Goal: Task Accomplishment & Management: Complete application form

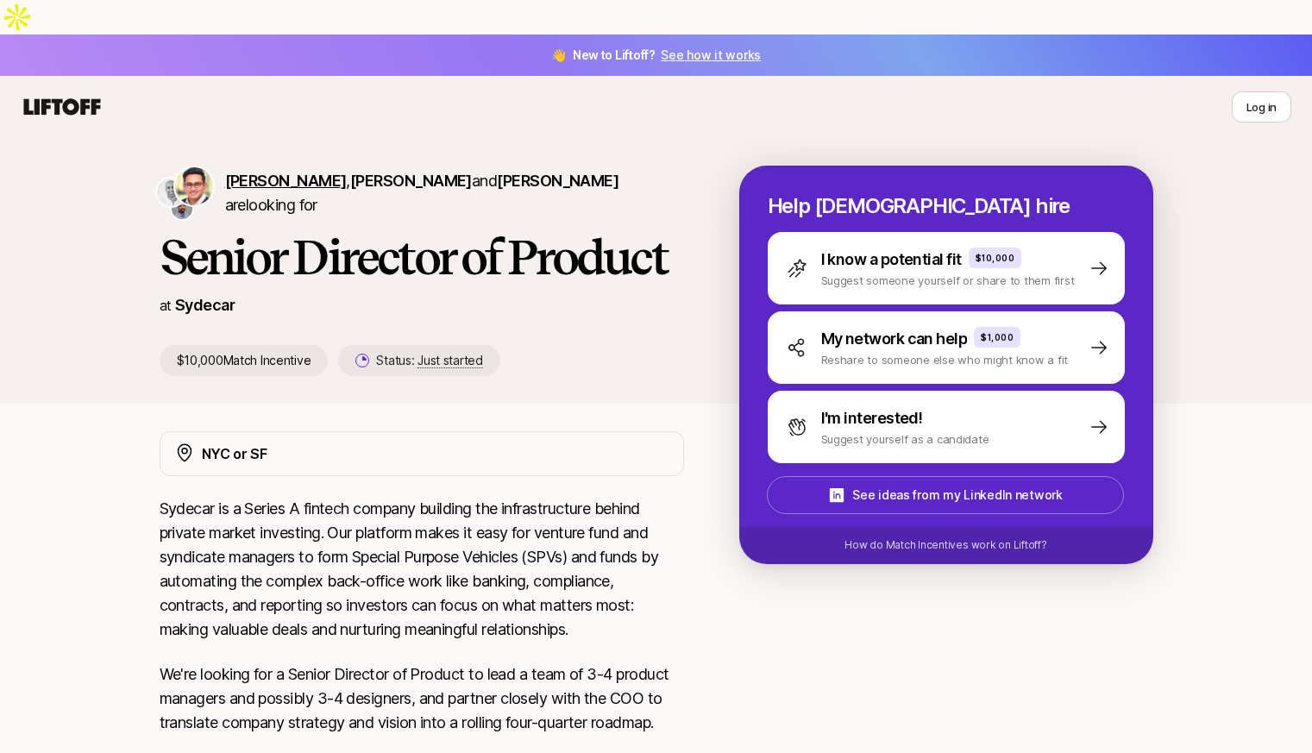
drag, startPoint x: 219, startPoint y: 147, endPoint x: 355, endPoint y: 164, distance: 137.4
click at [355, 166] on div "[PERSON_NAME] , [PERSON_NAME] and [PERSON_NAME] are looking for" at bounding box center [422, 193] width 524 height 55
copy div "[PERSON_NAME]"
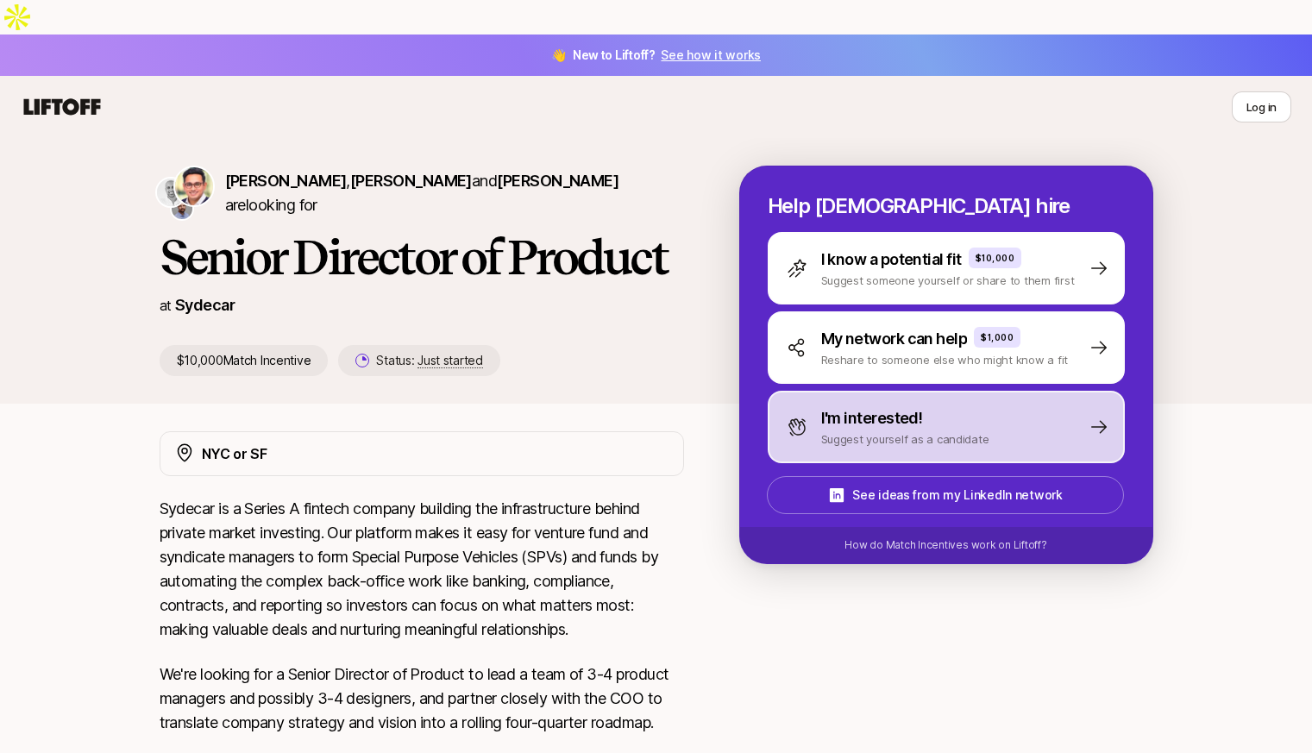
click at [883, 406] on p "I'm interested!" at bounding box center [872, 418] width 102 height 24
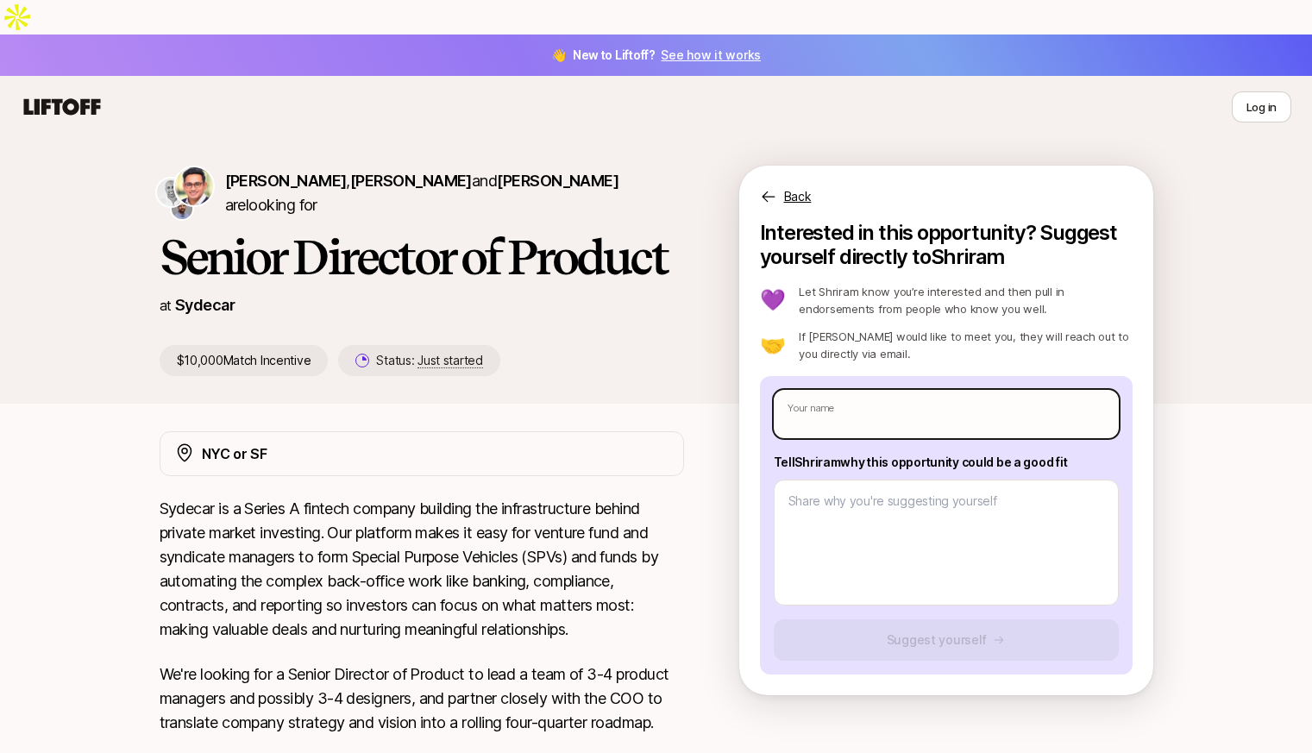
click at [883, 390] on input "text" at bounding box center [946, 414] width 345 height 48
type textarea "x"
type input "E"
type textarea "x"
type input "Er"
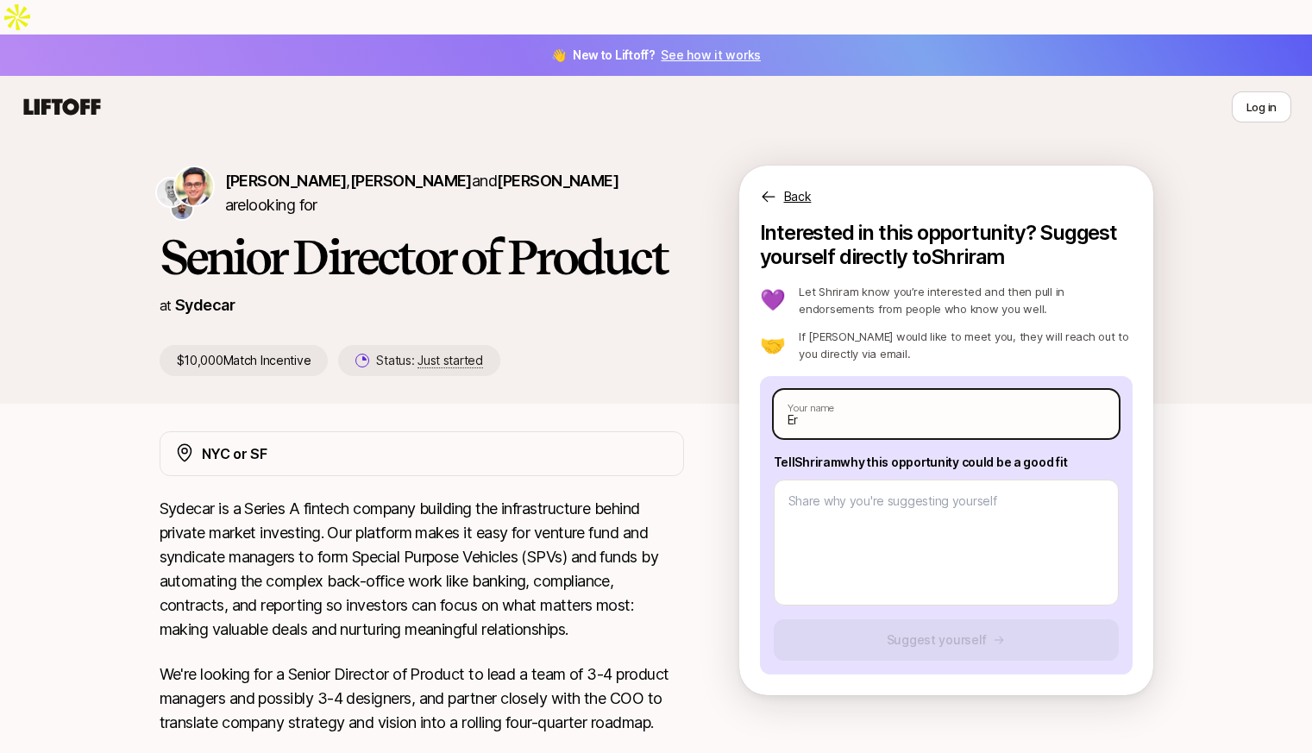
type textarea "x"
type input "[PERSON_NAME]"
type textarea "x"
type input "[PERSON_NAME]"
type textarea "x"
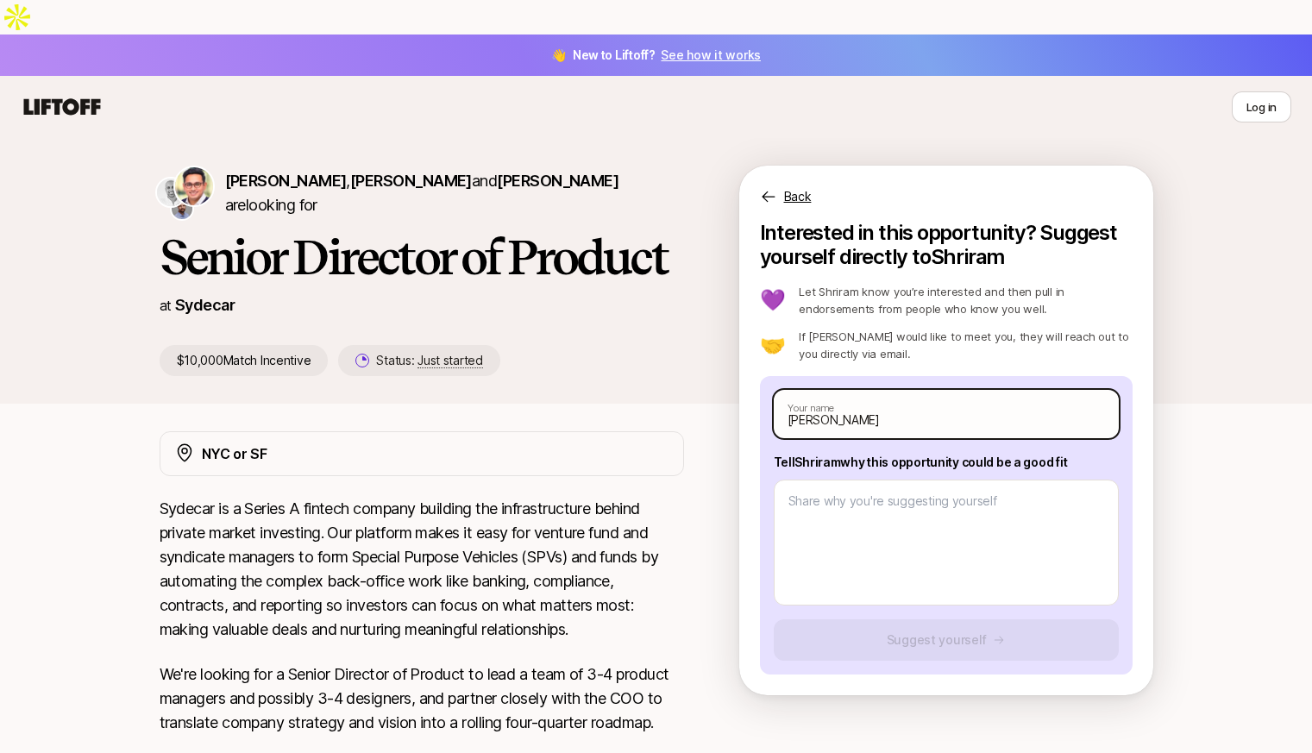
type input "[PERSON_NAME]"
type textarea "x"
type input "[PERSON_NAME]"
type textarea "x"
type input "[PERSON_NAME]"
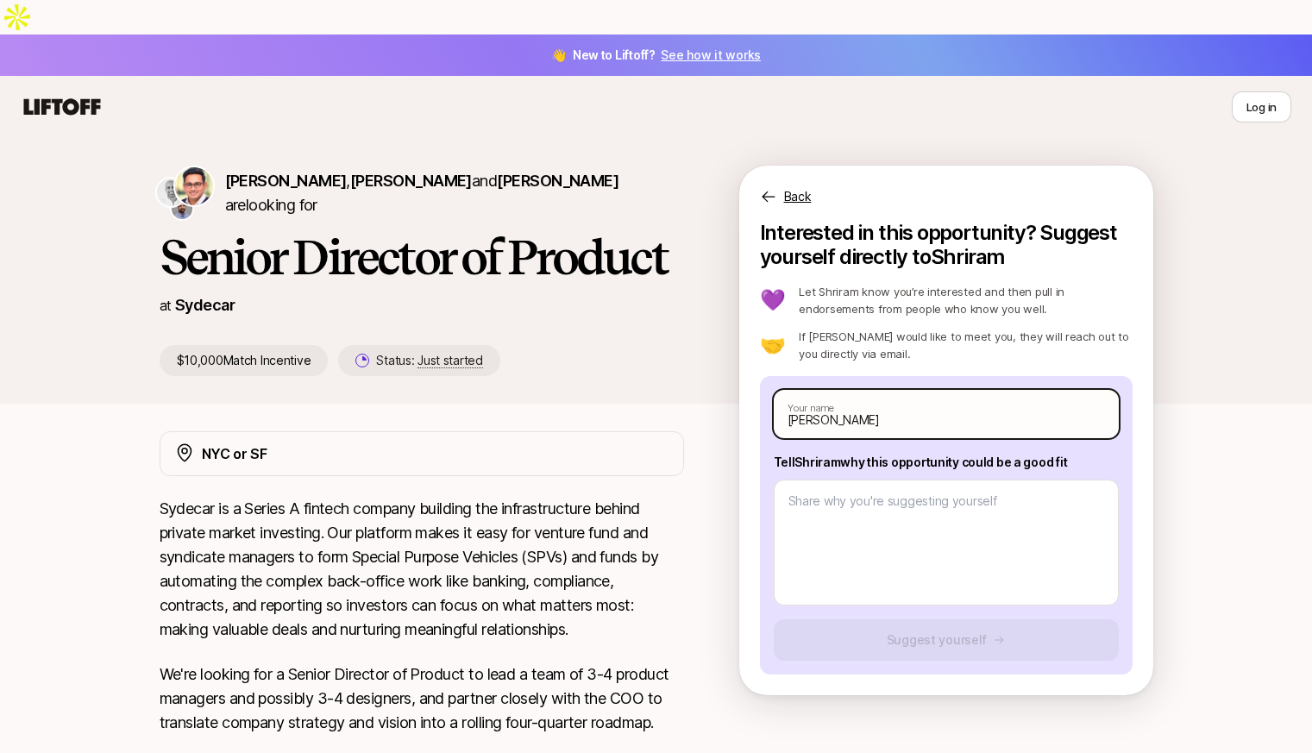
type textarea "x"
type input "[PERSON_NAME]"
type textarea "x"
type input "[PERSON_NAME]"
type textarea "x"
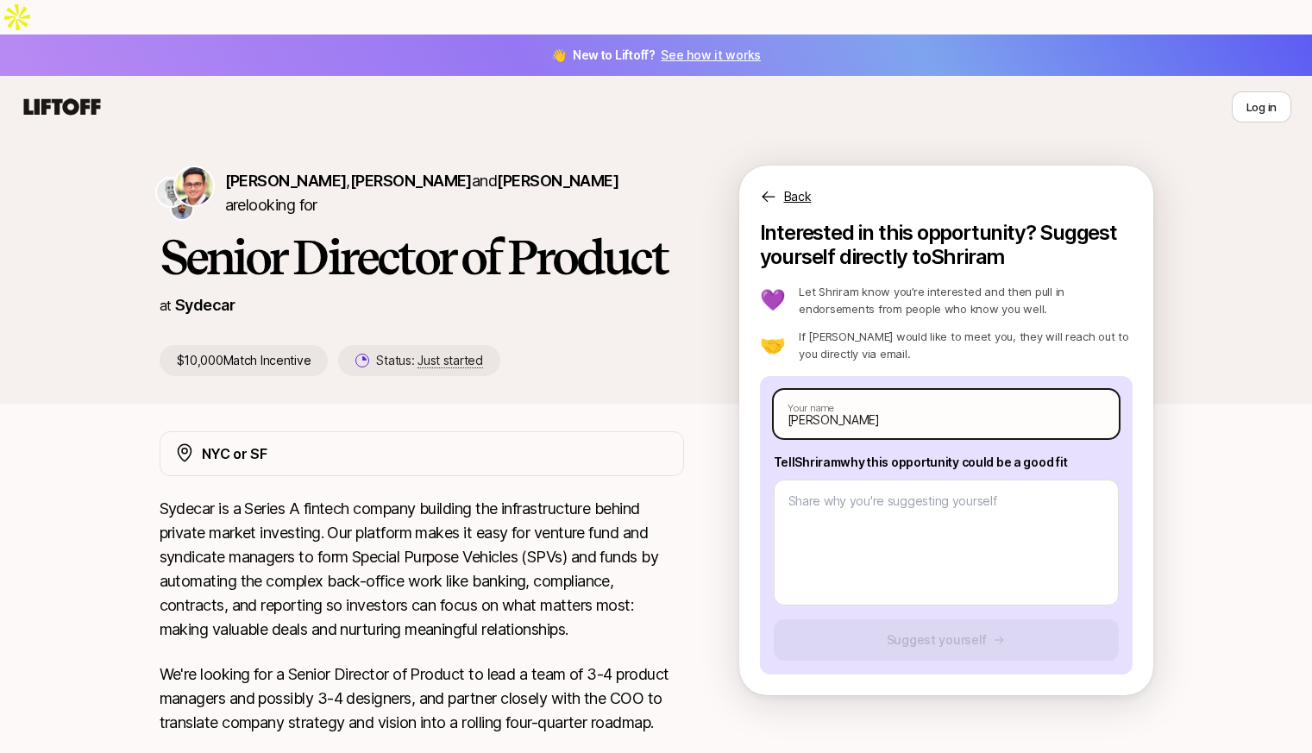
type input "[PERSON_NAME]"
type textarea "x"
type input "[PERSON_NAME]"
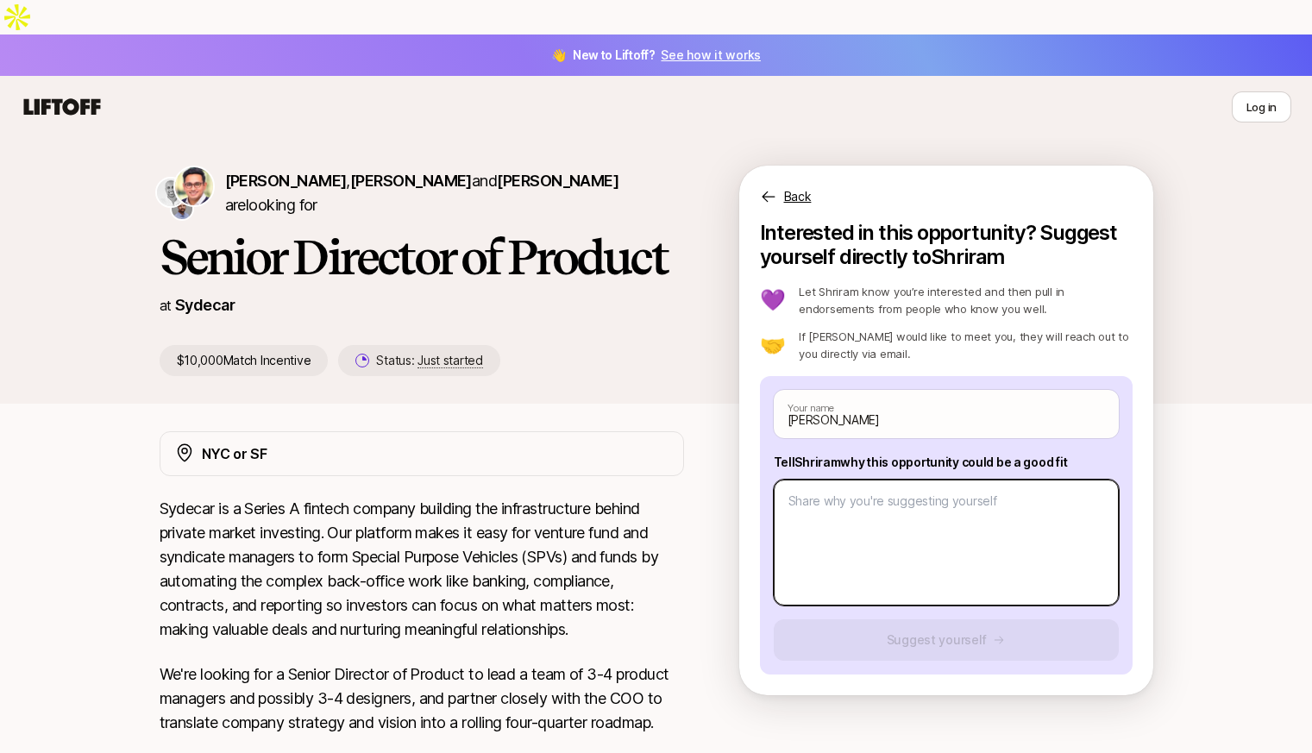
click at [824, 480] on textarea at bounding box center [946, 543] width 345 height 126
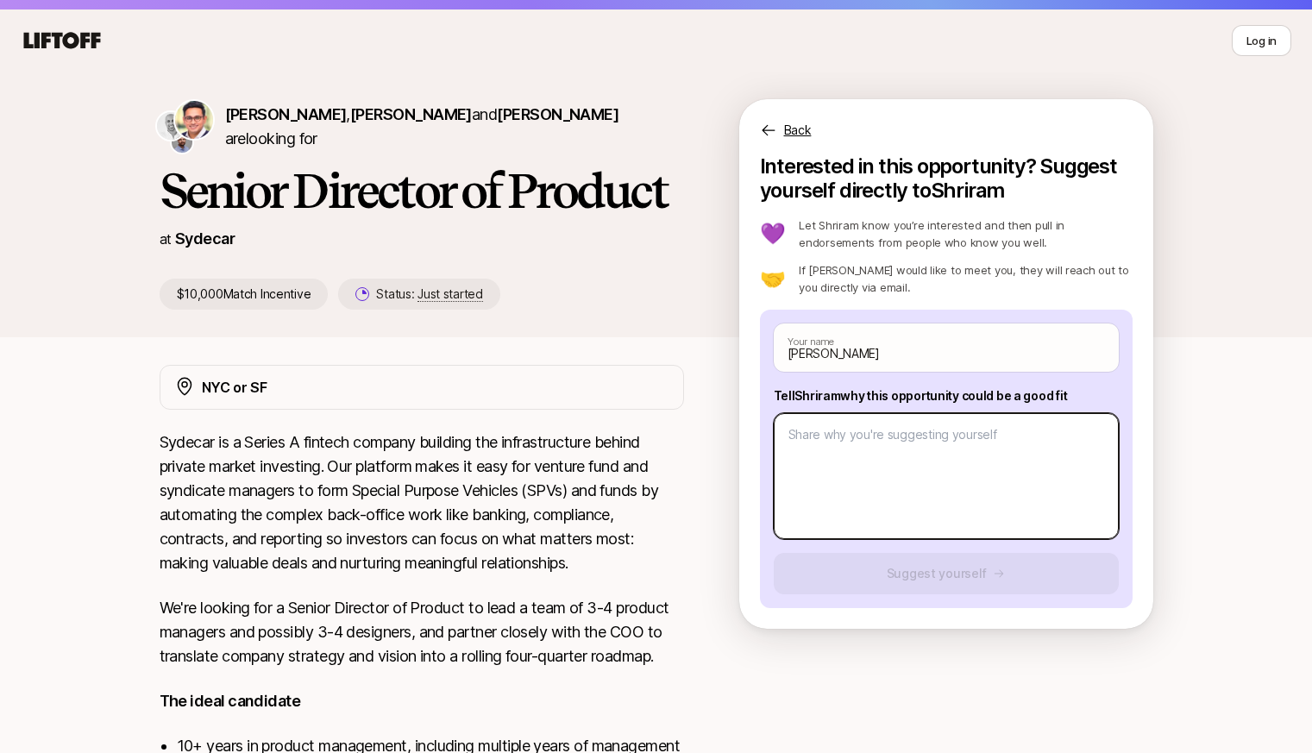
scroll to position [86, 0]
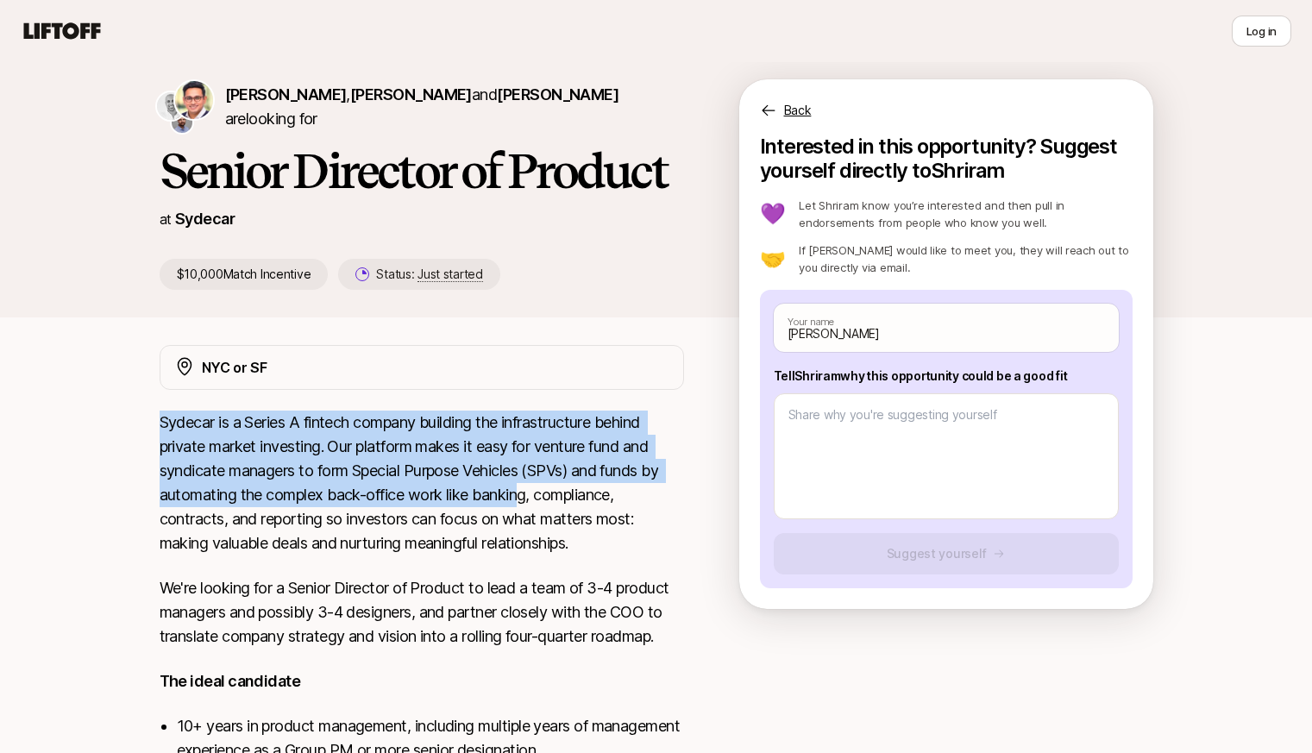
drag, startPoint x: 156, startPoint y: 386, endPoint x: 519, endPoint y: 461, distance: 370.8
click at [519, 461] on div "NYC or SF Sydecar is a Series A fintech company building the infrastructure beh…" at bounding box center [656, 685] width 1035 height 680
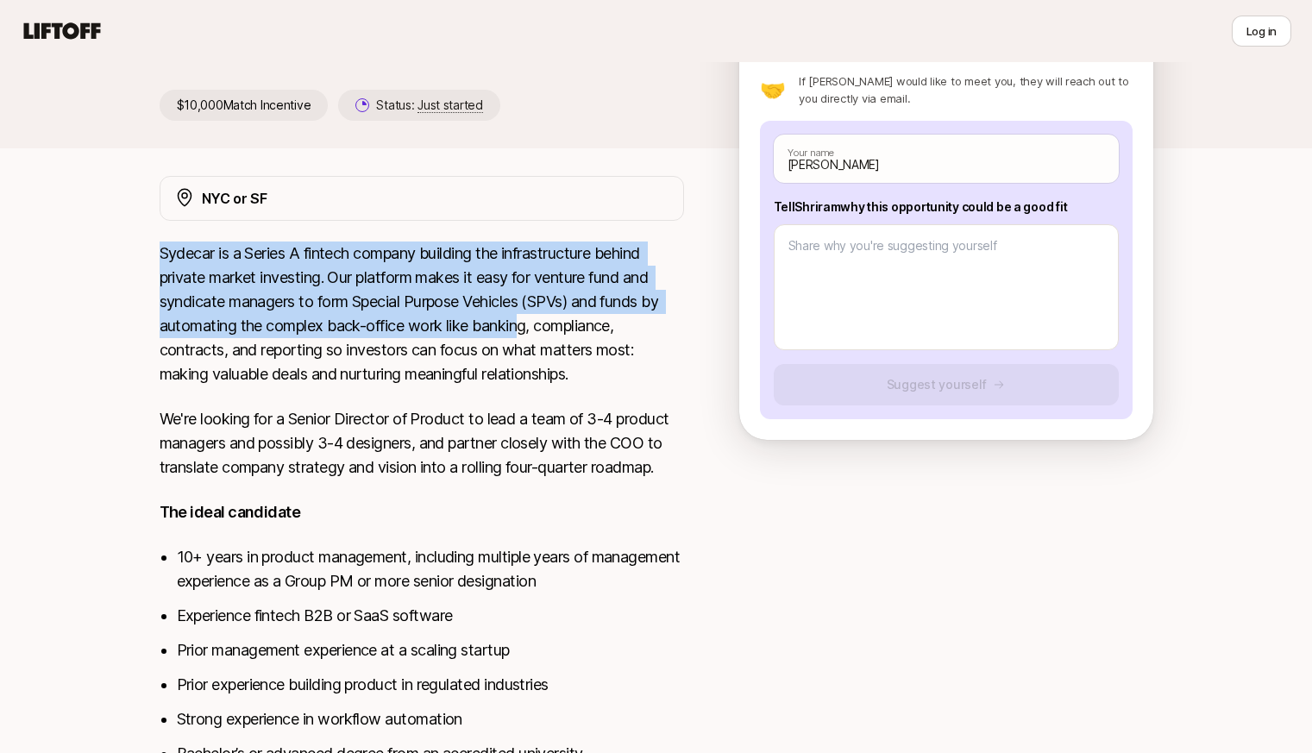
scroll to position [379, 0]
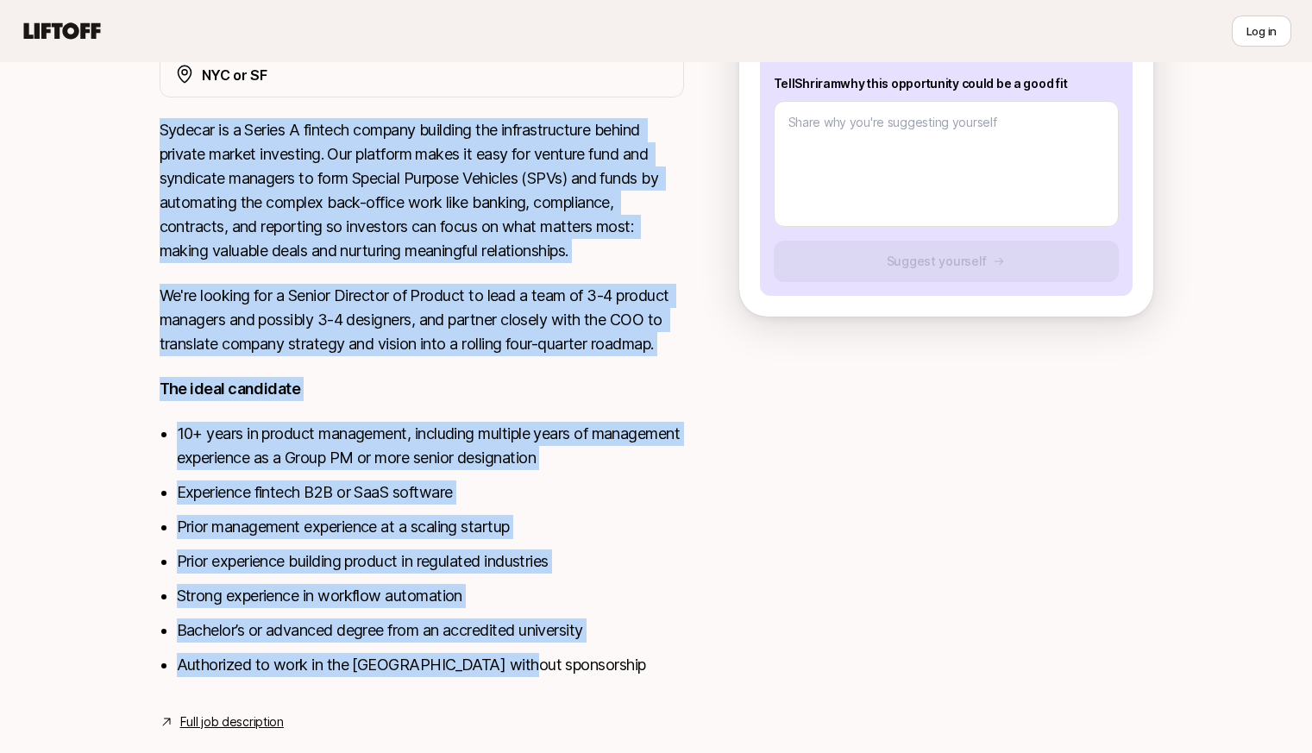
click at [527, 653] on li "Authorized to work in the [GEOGRAPHIC_DATA] without sponsorship" at bounding box center [430, 665] width 507 height 24
copy div "Loremip do s Ametco A elitsed doeiusm temporin utl etdoloremagnaa enimad minimv…"
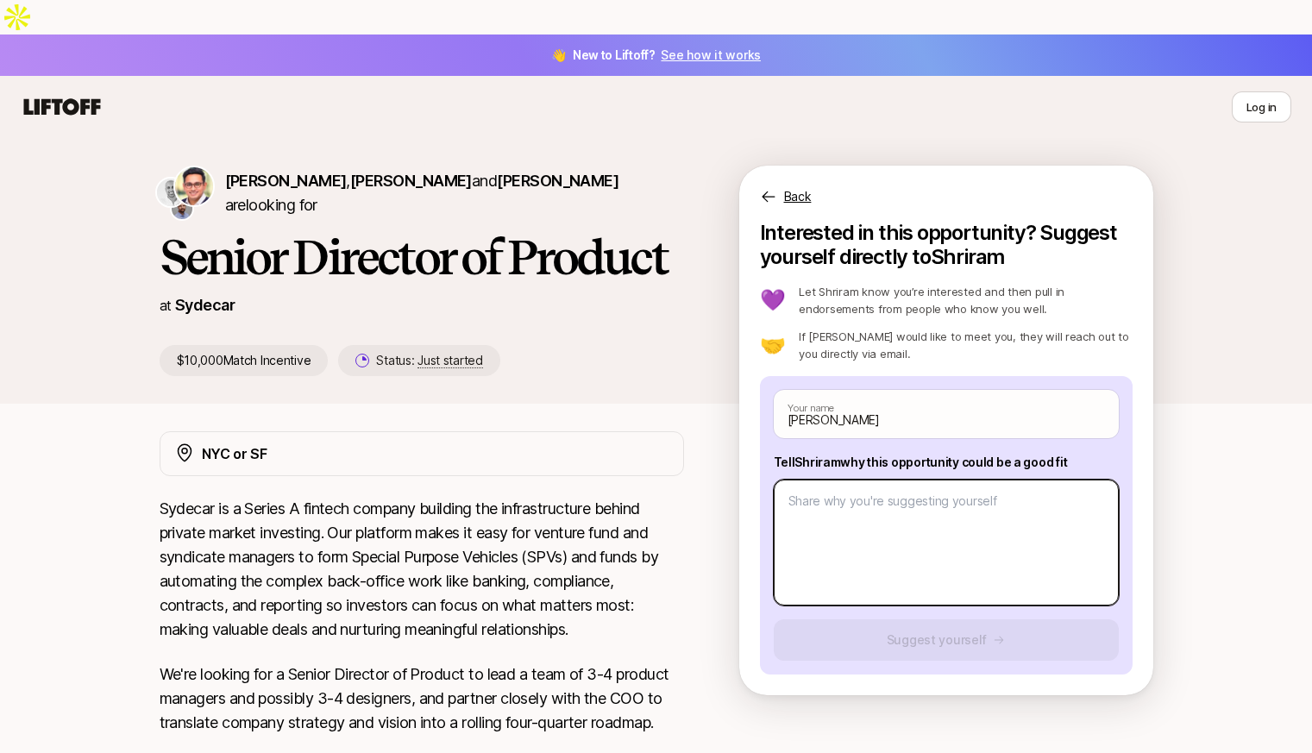
click at [938, 511] on textarea at bounding box center [946, 543] width 345 height 126
paste textarea "Loremi Dolorsit am Consect adip el Seddoei. T’in utlab etd magn 56+ aliqu enima…"
type textarea "x"
type textarea "Loremi Dolorsit am Consect adip el Seddoei. T’in utlab etd magn 56+ aliqu enima…"
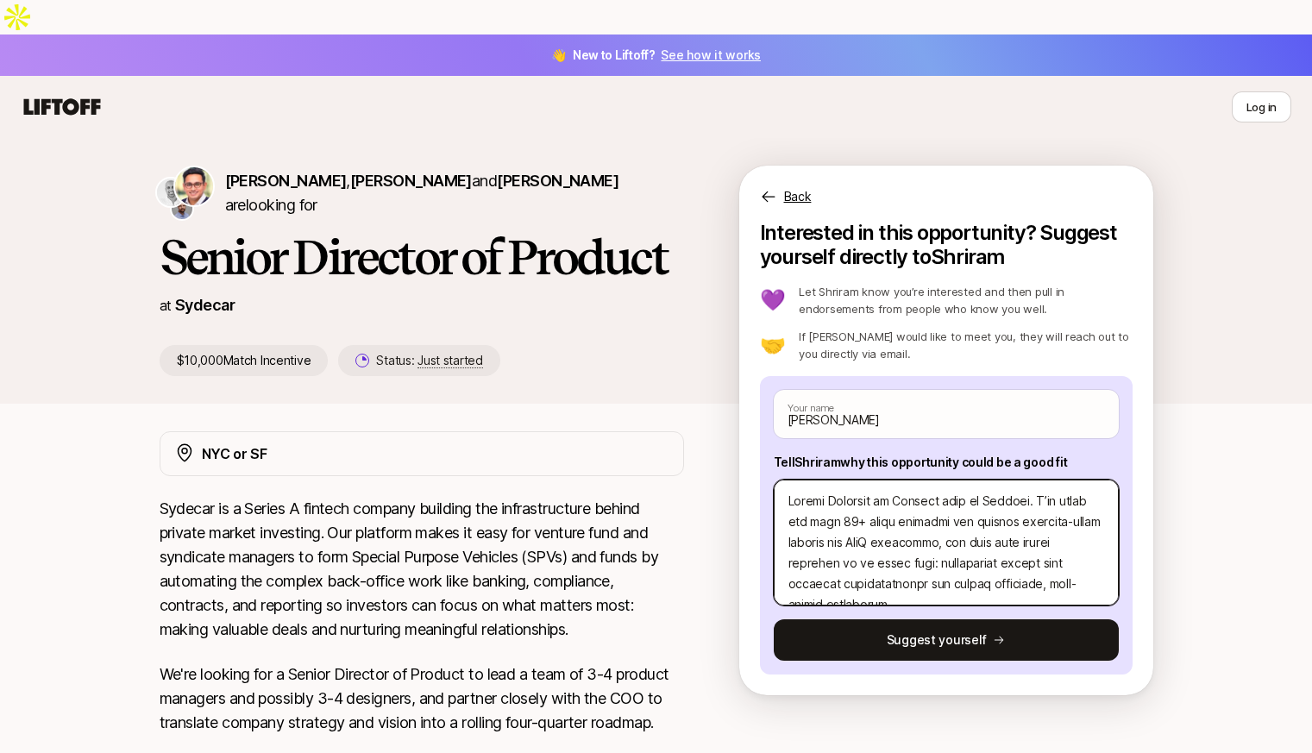
click at [781, 480] on textarea at bounding box center [946, 543] width 345 height 126
type textarea "x"
type textarea "LOremip Dolorsit am Consect adip el Seddoei. T’in utlab etd magn 01+ aliqu enim…"
type textarea "x"
type textarea "LoRemips Dolorsit am Consect adip el Seddoei. T’in utlab etd magn 96+ aliqu eni…"
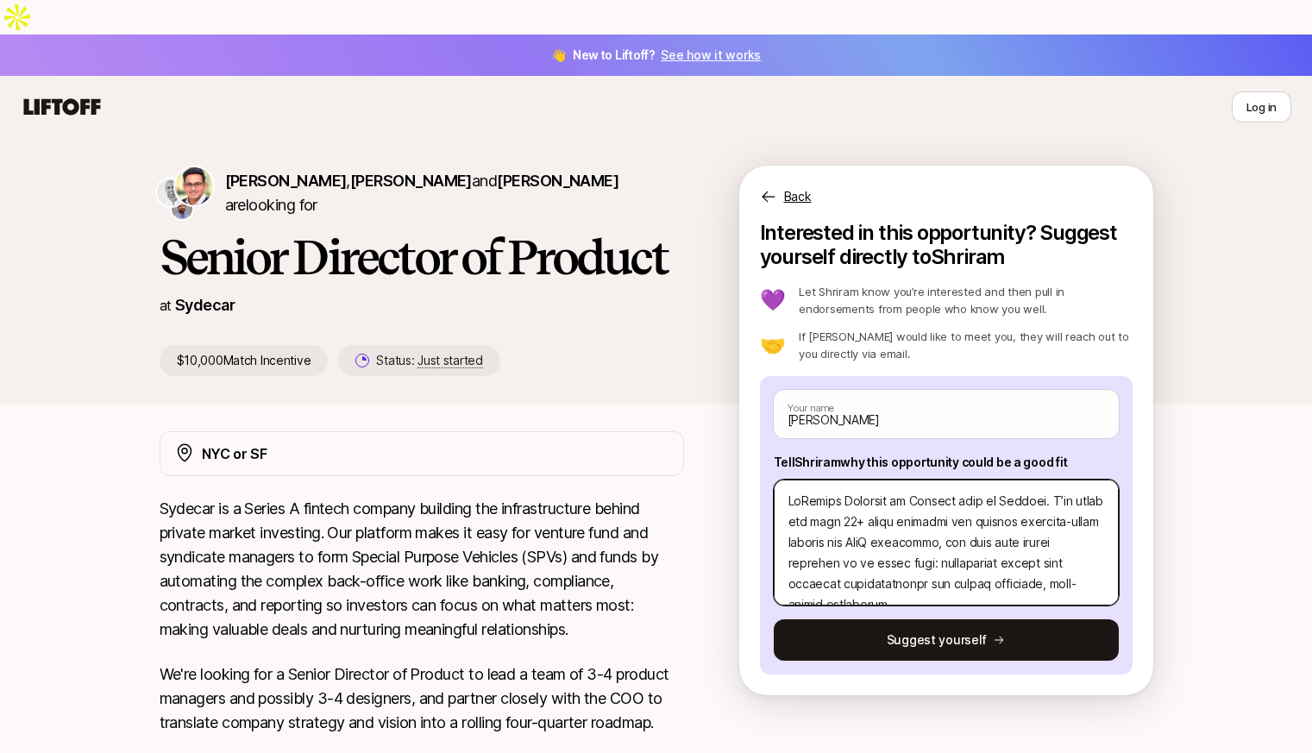
type textarea "x"
type textarea "Lo Ipsumd Sitametc ad Elitsed doei te Incidid. U’la etdol mag aliq 77+ enima mi…"
type textarea "x"
type textarea "Lo IPsumdo Sitametc ad Elitsed doei te Incidid. U’la etdol mag aliq 68+ enima m…"
type textarea "x"
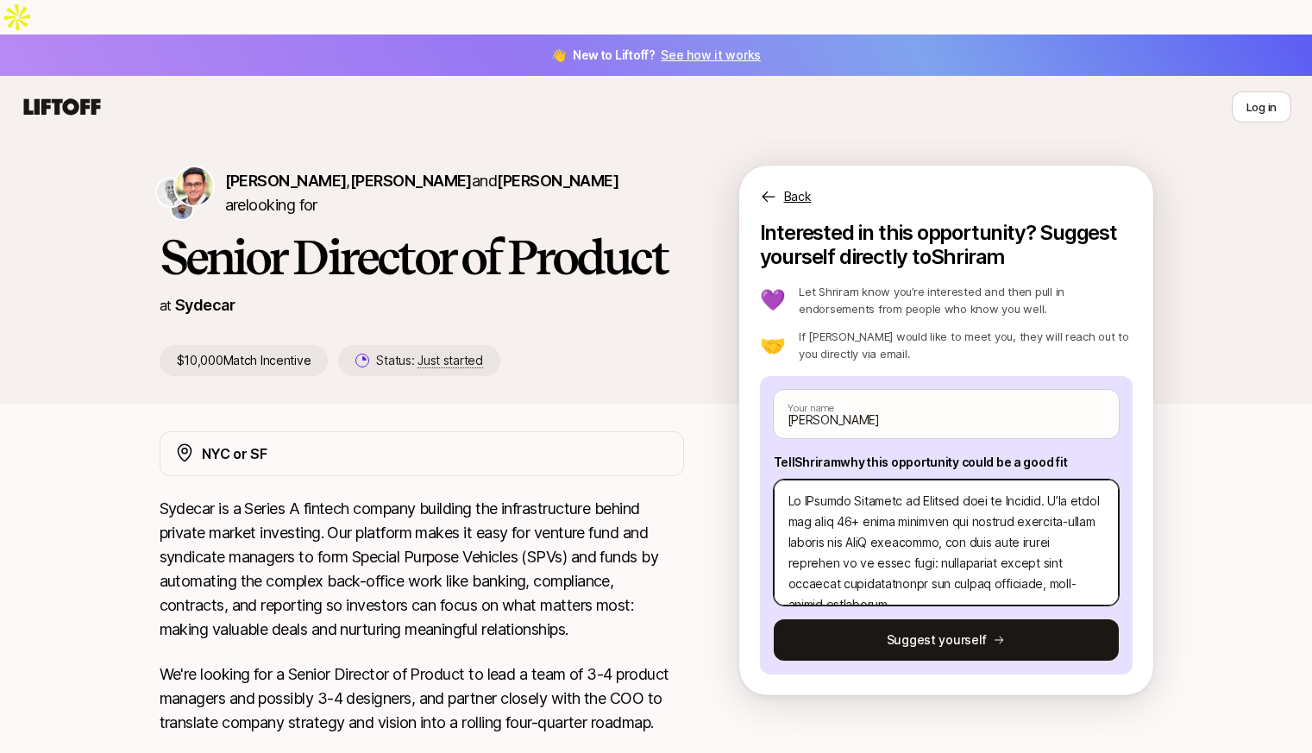
type textarea "Lo IpSumdol Sitametc ad Elitsed doei te Incidid. U’la etdol mag aliq 68+ enima …"
type textarea "x"
type textarea "Lo IpsUmdolo Sitametc ad Elitsed doei te Incidid. U’la etdol mag aliq 23+ enima…"
type textarea "x"
type textarea "Lo IpsuMdolor Sitametc ad Elitsed doei te Incidid. U’la etdol mag aliq 86+ enim…"
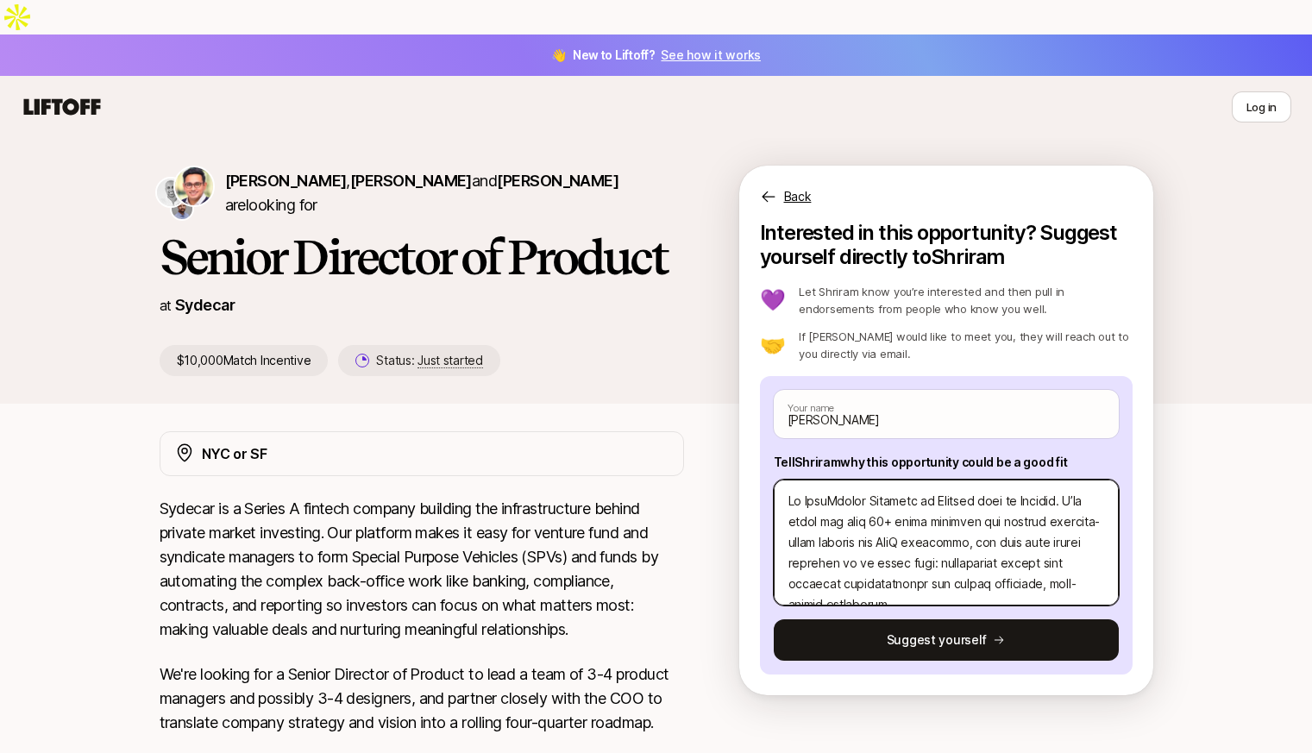
type textarea "x"
type textarea "Lo IpsumDolors Ametcons ad Elitsed doei te Incidid. U’la etdol mag aliq 79+ eni…"
type textarea "x"
type textarea "Lo IpsumdOlorsi Ametcons ad Elitsed doei te Incidid. U’la etdol mag aliq 14+ en…"
type textarea "x"
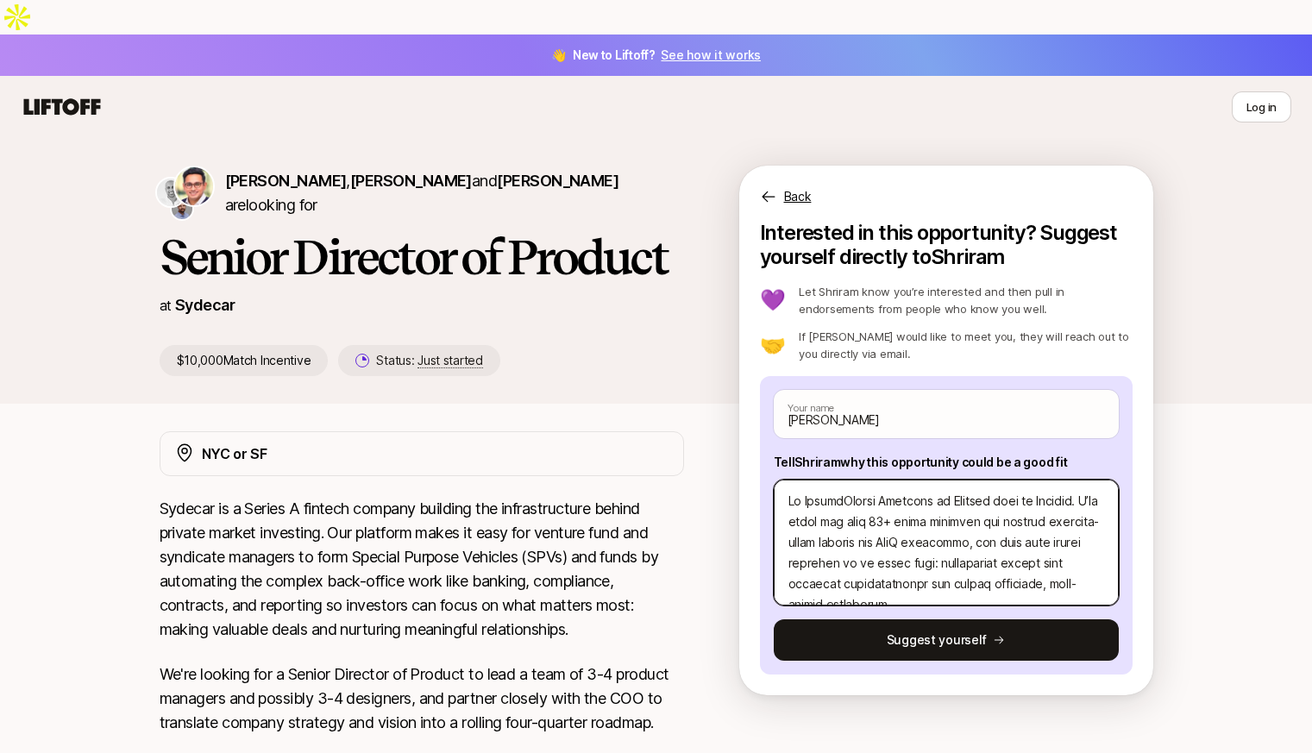
type textarea "Lo IpsumdoLorsit Ametcons ad Elitsed doei te Incidid. U’la etdol mag aliq 53+ e…"
type textarea "x"
type textarea "Lo Ipsumdo, Sitame Consecte ad Elitsed doei te Incidid. U’la etdol mag aliq 09+…"
type textarea "x"
type textarea "Lo Ipsumdo, SItamet Consecte ad Elitsed doei te Incidid. U’la etdol mag aliq 01…"
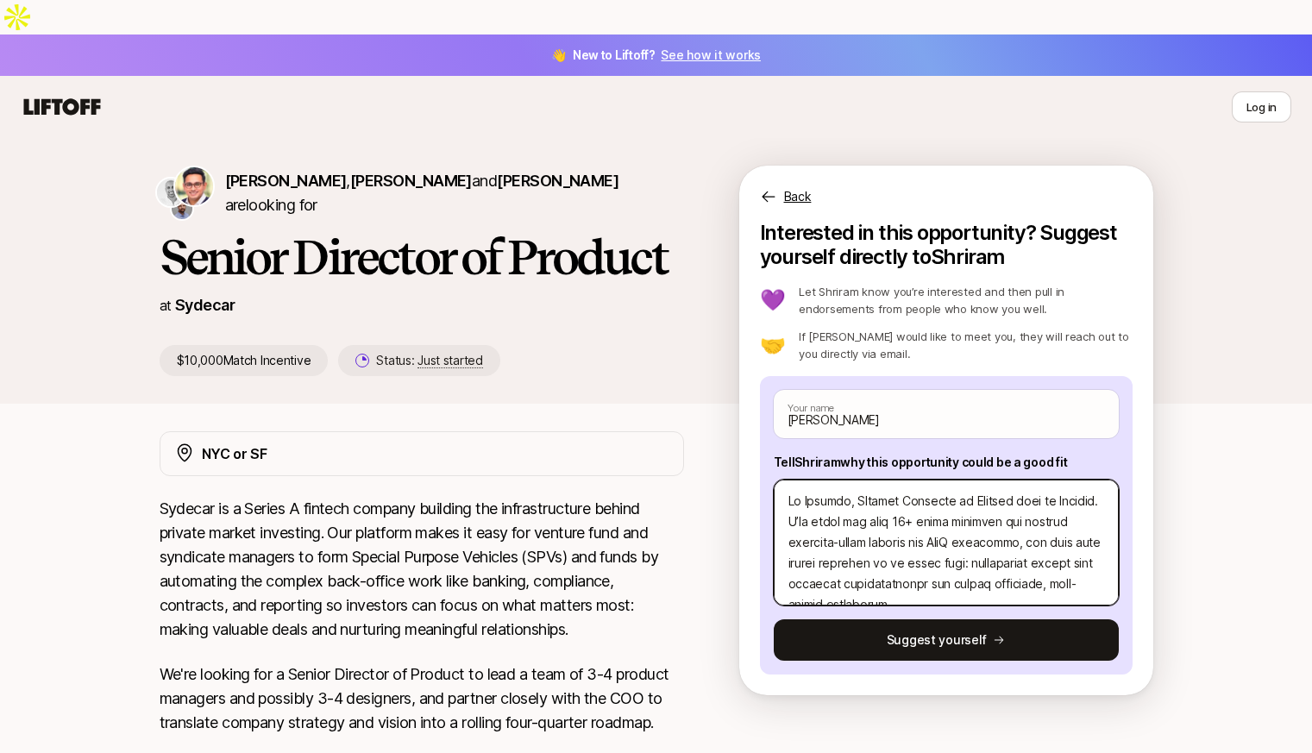
type textarea "x"
type textarea "Lo Ipsumdo, S Ametco Adipisci el Seddoei temp in Utlabor. E’do magna ali enim 4…"
type textarea "x"
type textarea "Lo Ipsumdo, S aMetcon Adipisci el Seddoei temp in Utlabor. E’do magna ali enim …"
type textarea "x"
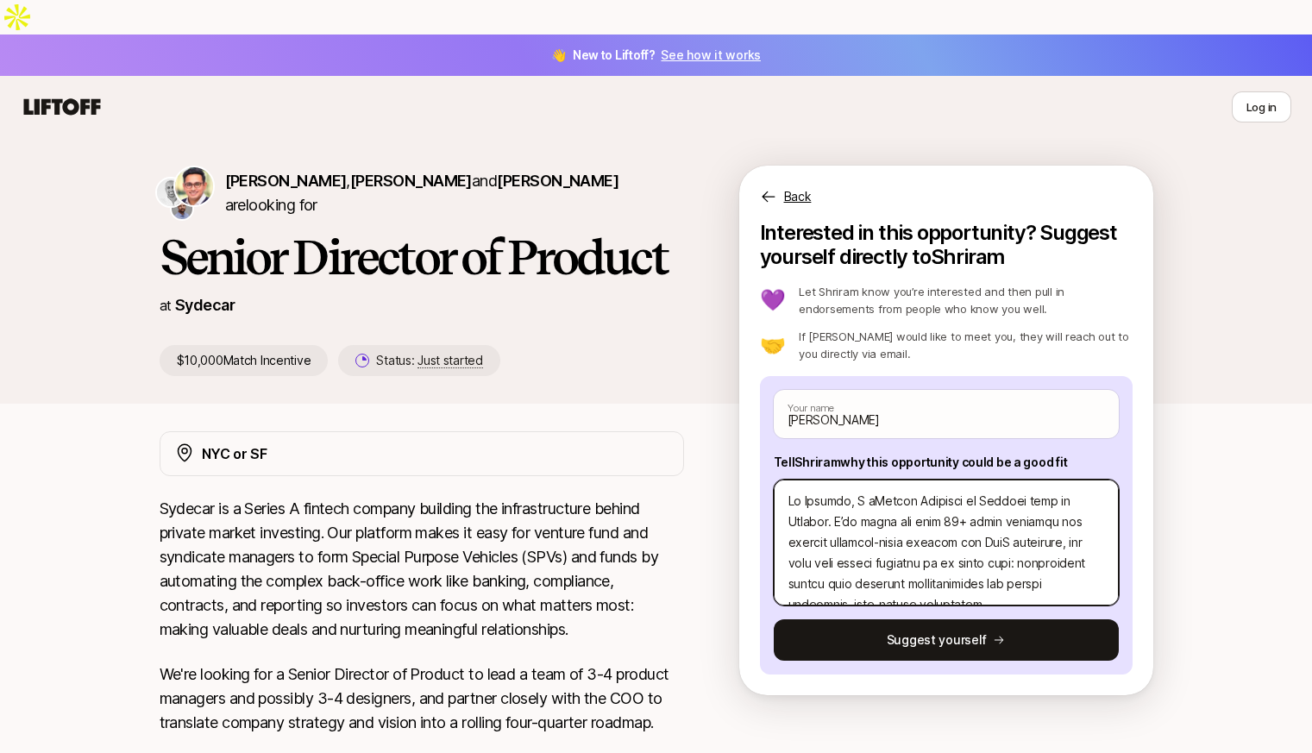
type textarea "Lo Ipsumdo, S amEtcons Adipisci el Seddoei temp in Utlabor. E’do magna ali enim…"
type textarea "x"
type textarea "Lo Ipsumdo, S ameTconse Adipisci el Seddoei temp in Utlabor. E’do magna ali eni…"
type textarea "x"
type textarea "Lo Ipsumdo, S ametConsec Adipisci el Seddoei temp in Utlabor. E’do magna ali en…"
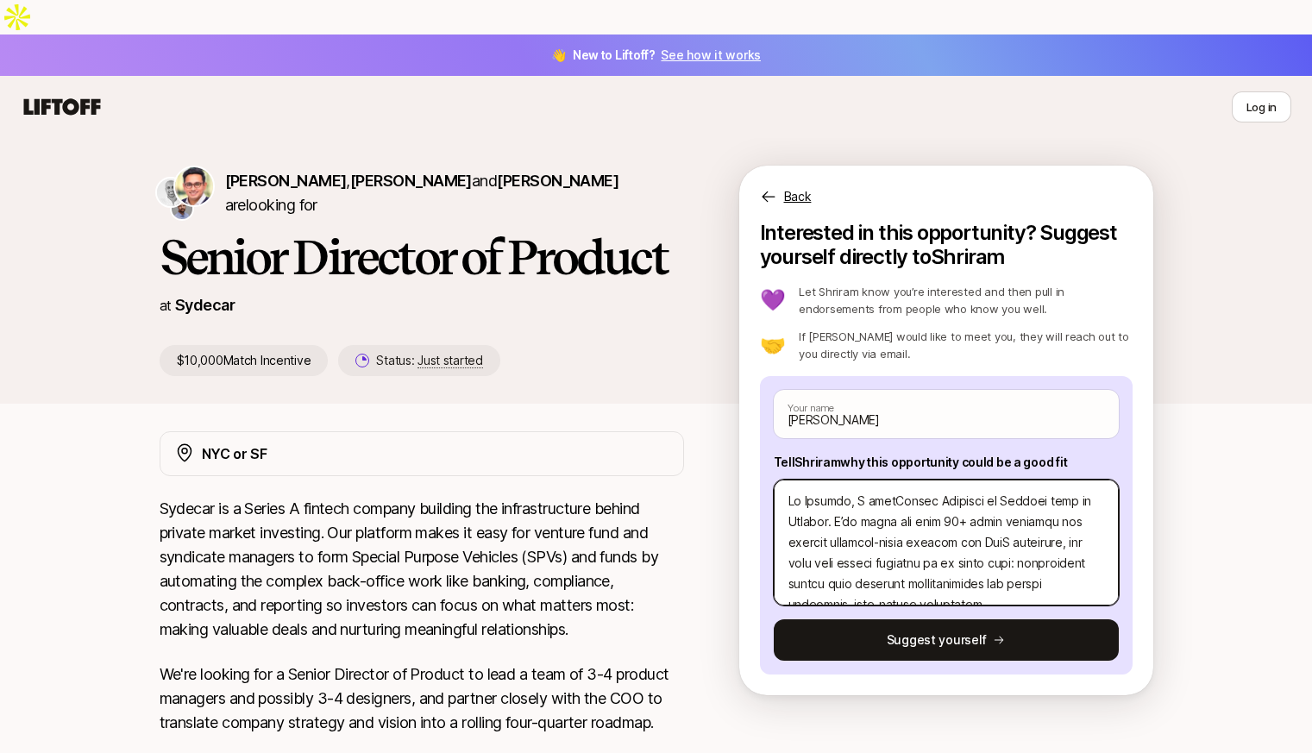
type textarea "x"
type textarea "Lo Ipsumdo, S amet Consec Adipisci el Seddoei temp in Utlabor. E’do magna ali e…"
type textarea "x"
type textarea "Lo Ipsumdo, S amet cOnsect Adipisci el Seddoei temp in Utlabor. E’do magna ali …"
type textarea "x"
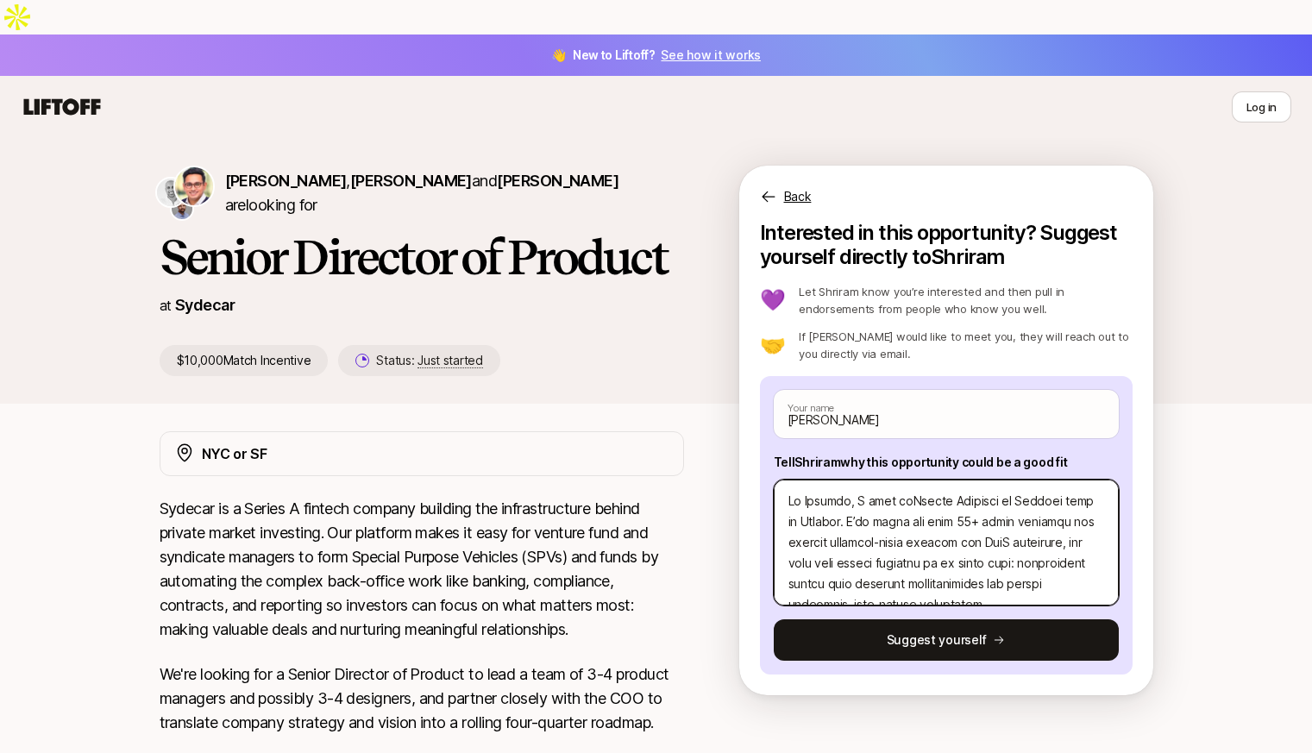
type textarea "Lo Ipsumdo, S amet co Adipis Elitsedd ei Tempori utla et Dolorem. A’en admin ve…"
type textarea "x"
type textarea "Lo Ipsumdo, S amet co aDipisc Elitsedd ei Tempori utla et Dolorem. A’en admin v…"
type textarea "x"
type textarea "Lo Ipsumdo, S amet co adIpisci Elitsedd ei Tempori utla et Dolorem. A’en admin …"
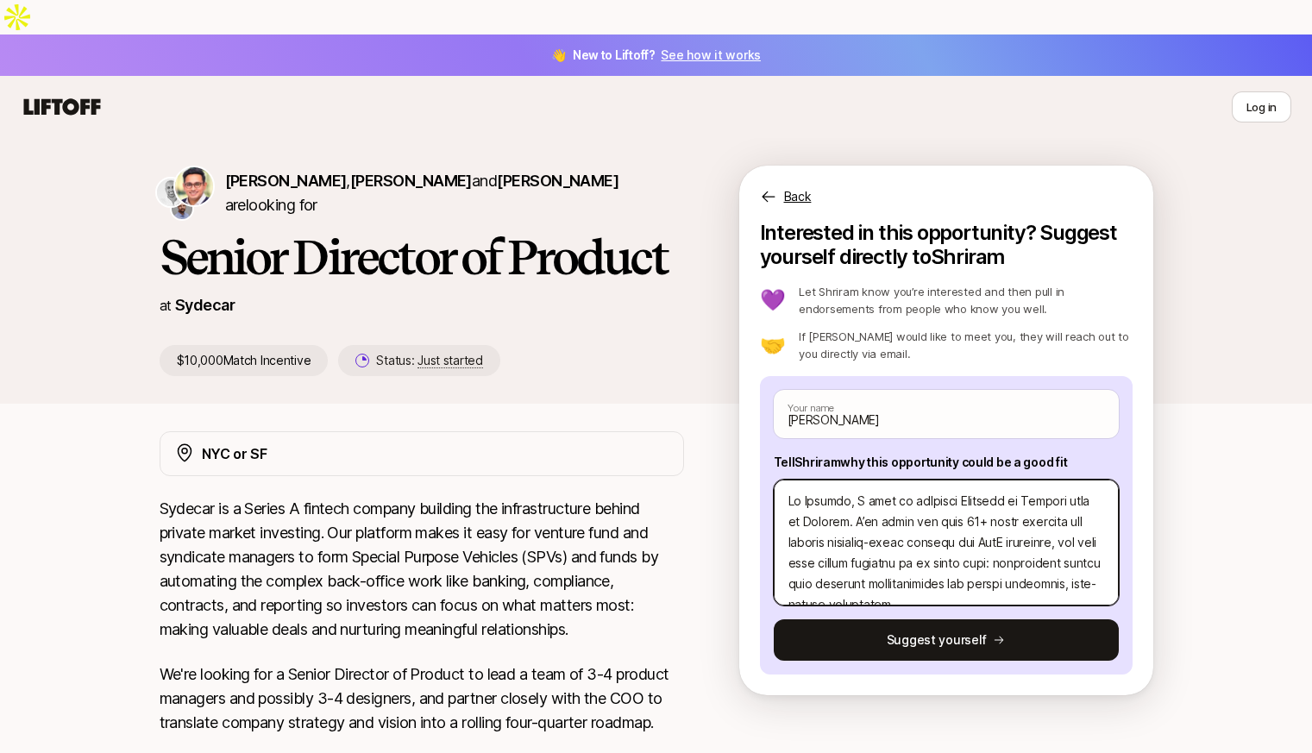
type textarea "x"
type textarea "Lo Ipsumdo, S amet co ad Elitse Doeiusmo te Incidid utla et Dolorem. A’en admin…"
type textarea "x"
type textarea "Lo Ipsumdo, S amet co ad elItsedd Eiusmodt in Utlabor etdo ma Aliquae. A’mi ven…"
type textarea "x"
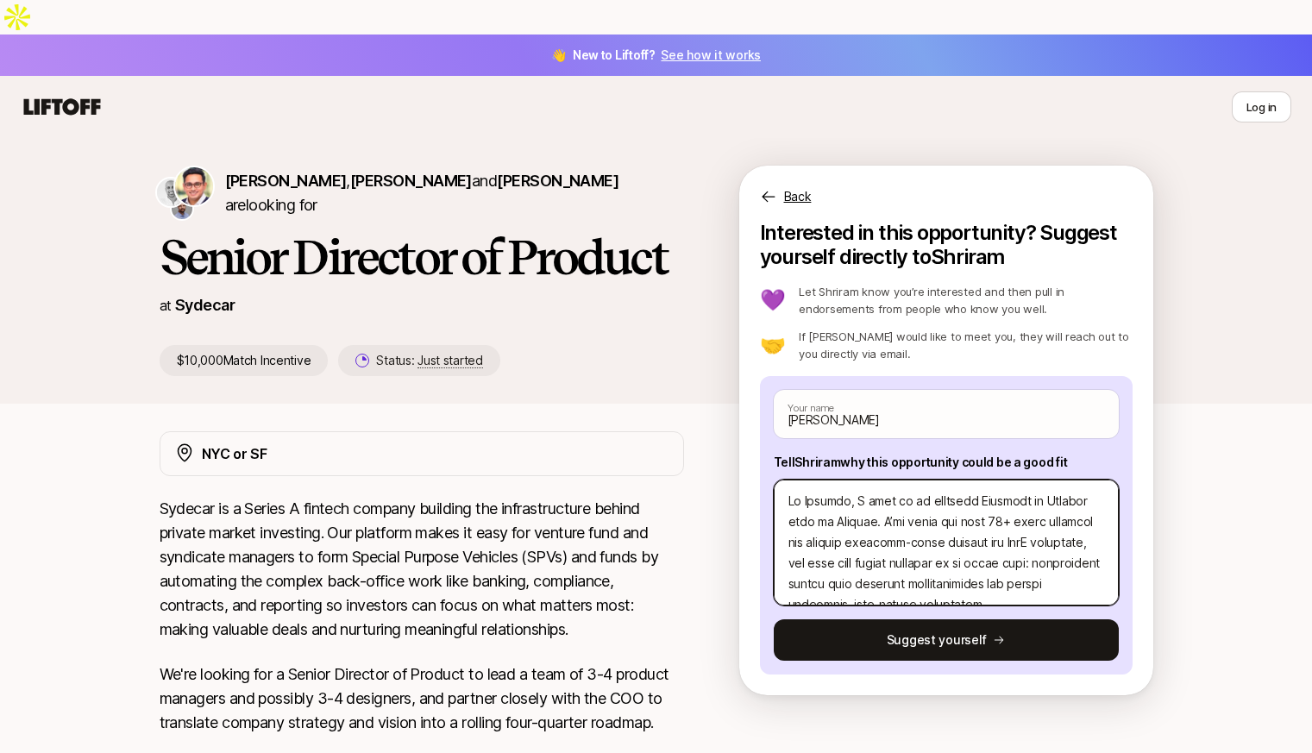
type textarea "Lo Ipsumdo, S amet co ad eliTseddo Eiusmodt in Utlabor etdo ma Aliquae. A’mi ve…"
type textarea "x"
type textarea "Lo Ipsumdo, S amet co ad eli Seddoe Temporin ut Laboree dolo ma Aliquae. A’mi v…"
type textarea "x"
type textarea "Lo Ipsumdo, S amet co ad eli sEddoei Temporin ut Laboree dolo ma Aliquae. A’mi …"
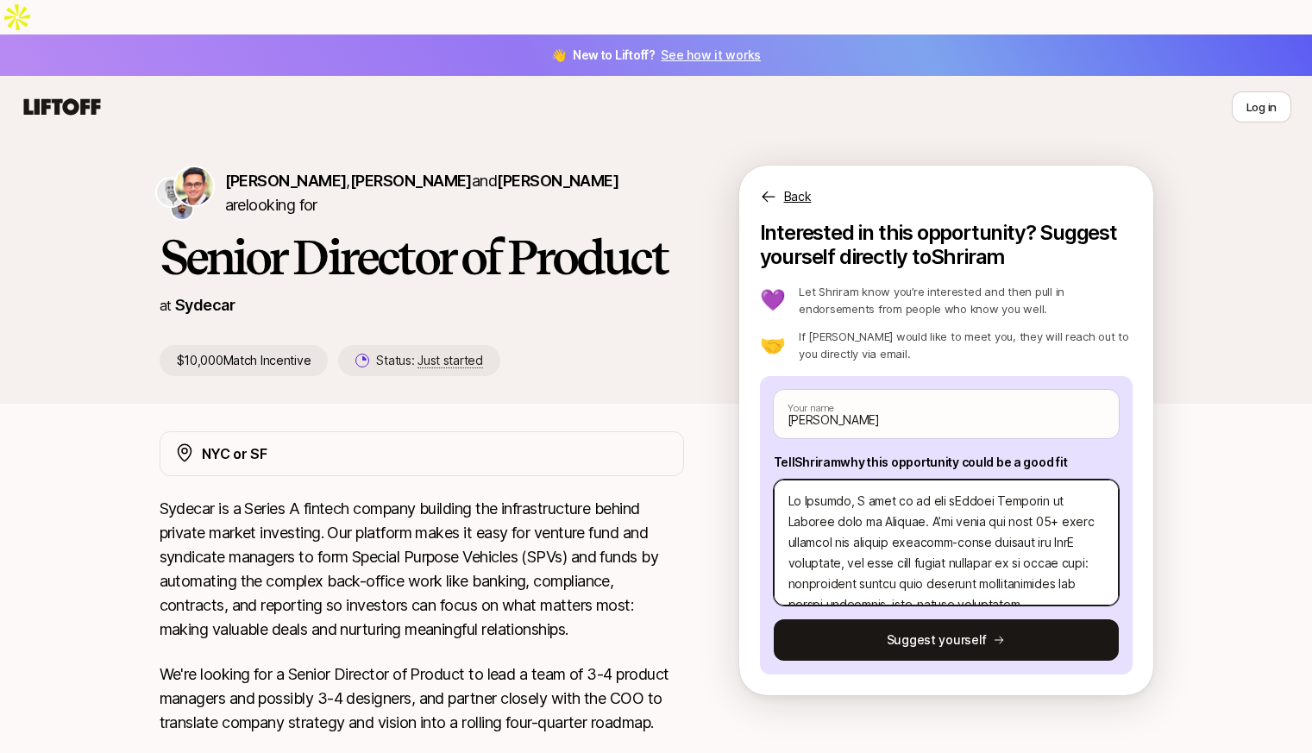
type textarea "x"
type textarea "Lo Ipsumdo, S amet co ad eli seDdoeiu Temporin ut Laboree dolo ma Aliquae. A’mi…"
type textarea "x"
type textarea "Lo Ipsumdo, S amet co ad eli sEddoei Temporin ut Laboree dolo ma Aliquae. A’mi …"
type textarea "x"
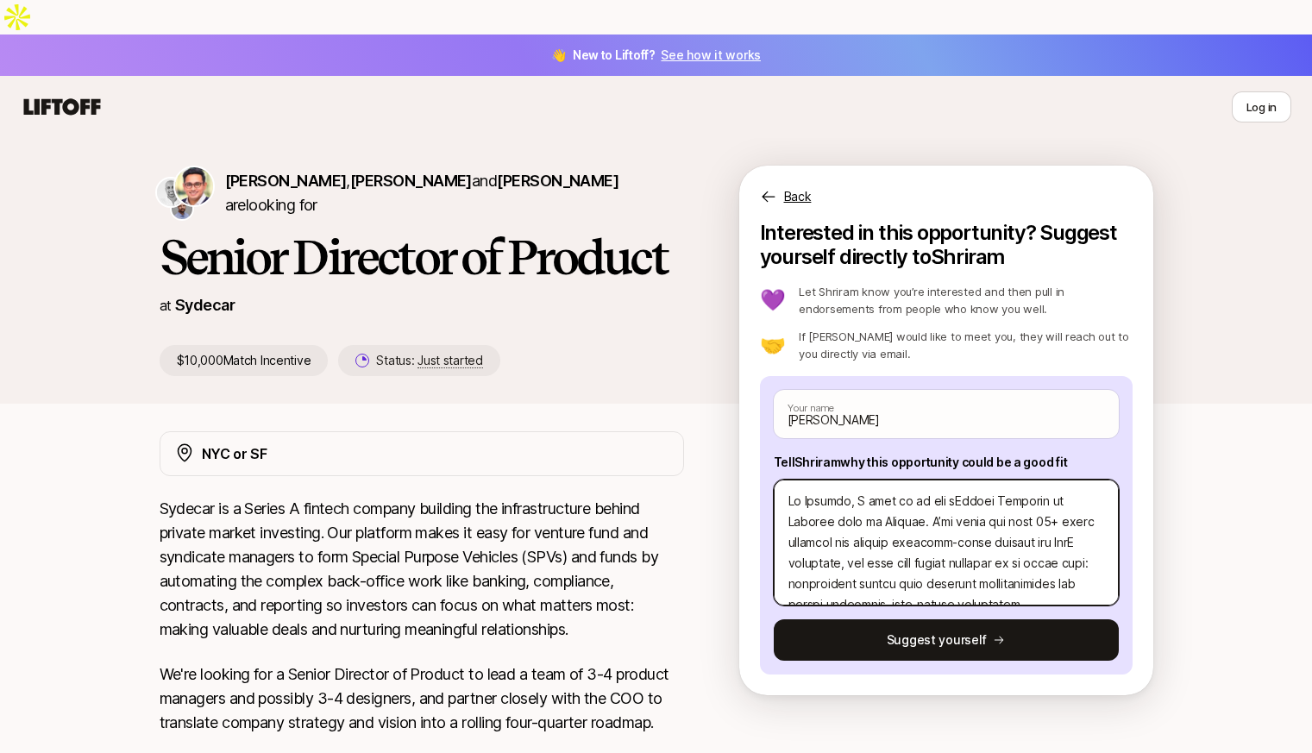
type textarea "Lo Ipsumdo, S amet co ad eli Seddoe Temporin ut Laboree dolo ma Aliquae. A’mi v…"
type textarea "x"
type textarea "Lo Ipsumdo, S amet co ad eliTseddo Eiusmodt in Utlabor etdo ma Aliquae. A’mi ve…"
type textarea "x"
type textarea "Lo Ipsumdo, S amet co ad elItsedd Eiusmodt in Utlabor etdo ma Aliquae. A’mi ven…"
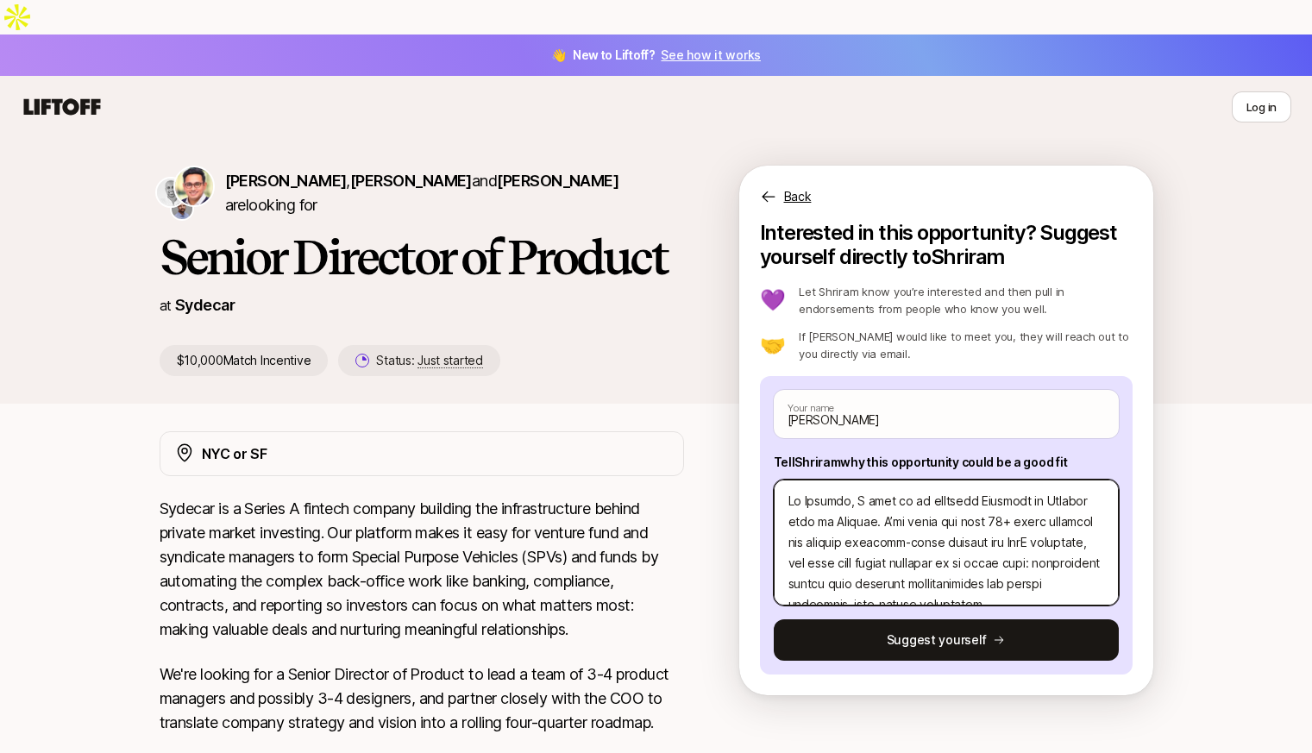
type textarea "x"
type textarea "Lo Ipsumdo, S amet co ad eliTseddo Eiusmodt in Utlabor etdo ma Aliquae. A’mi ve…"
type textarea "x"
type textarea "Lo Ipsumdo, S amet co ad elItsedd Eiusmodt in Utlabor etdo ma Aliquae. A’mi ven…"
type textarea "x"
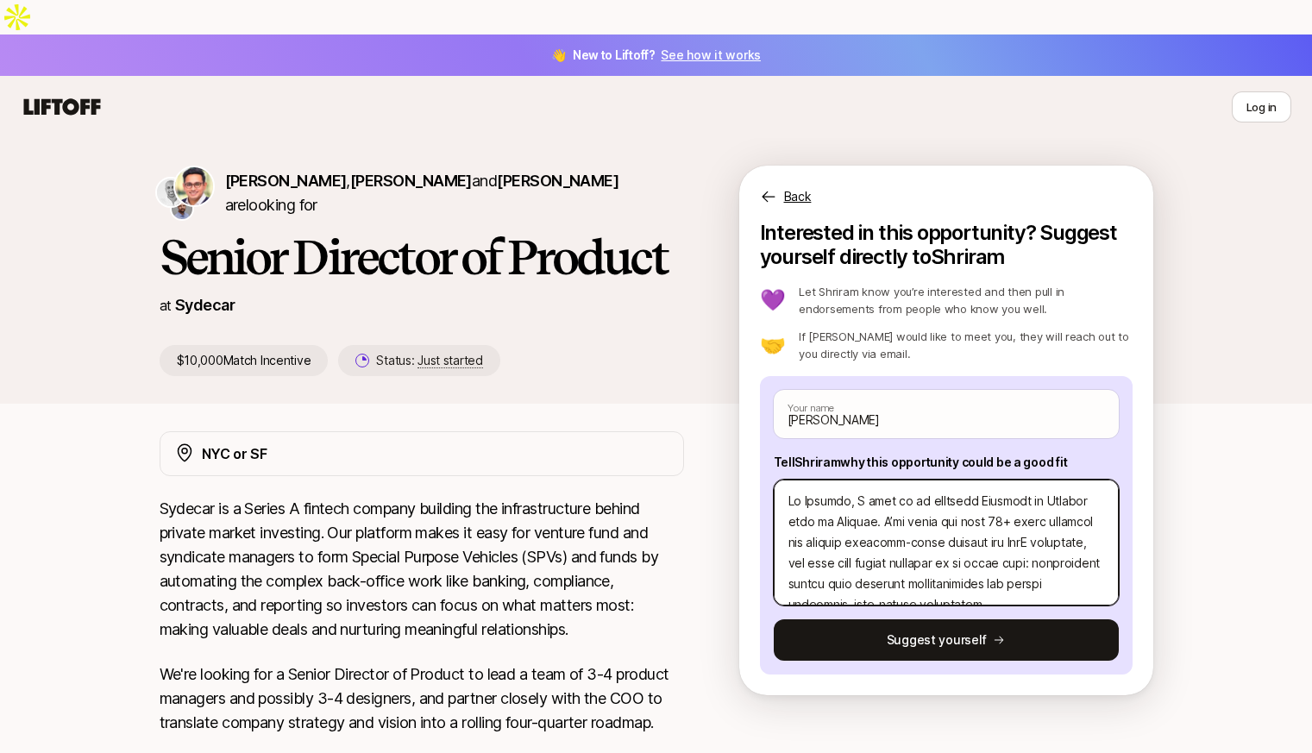
type textarea "Lo Ipsumdo, S amet co ad eliTseddo Eiusmodt in Utlabor etdo ma Aliquae. A’mi ve…"
type textarea "x"
type textarea "Lo Ipsumdo, S amet co ad elitSeddoe Temporin ut Laboree dolo ma Aliquae. A’mi v…"
type textarea "x"
type textarea "Lo Ipsumdo, S amet co ad elit Seddoe Temporin ut Laboree dolo ma Aliquae. A’mi …"
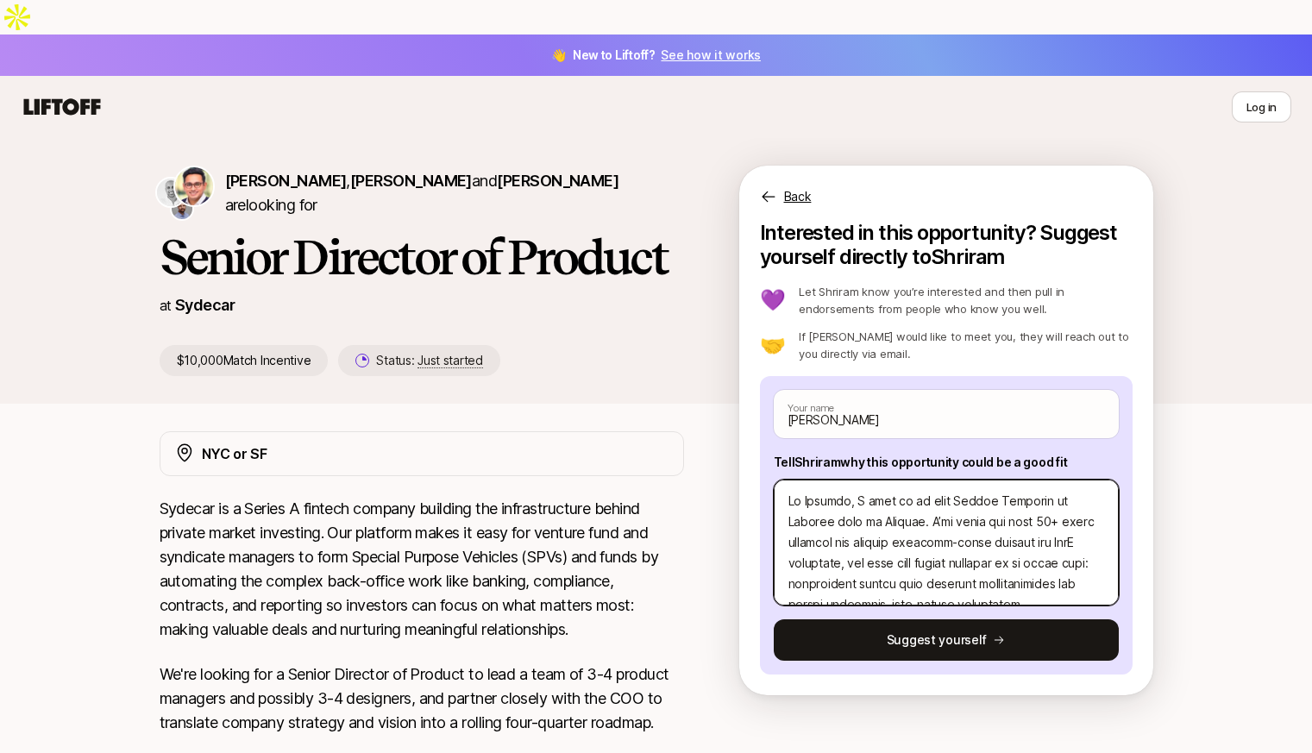
type textarea "x"
type textarea "Lo Ipsumdo, S amet co ad elit seDdoeiu Temporin ut Laboree dolo ma Aliquae. A’m…"
type textarea "x"
type textarea "Lo Ipsumdo, S amet co ad elit sedDoeius Temporin ut Laboree dolo ma Aliquae. A’…"
type textarea "x"
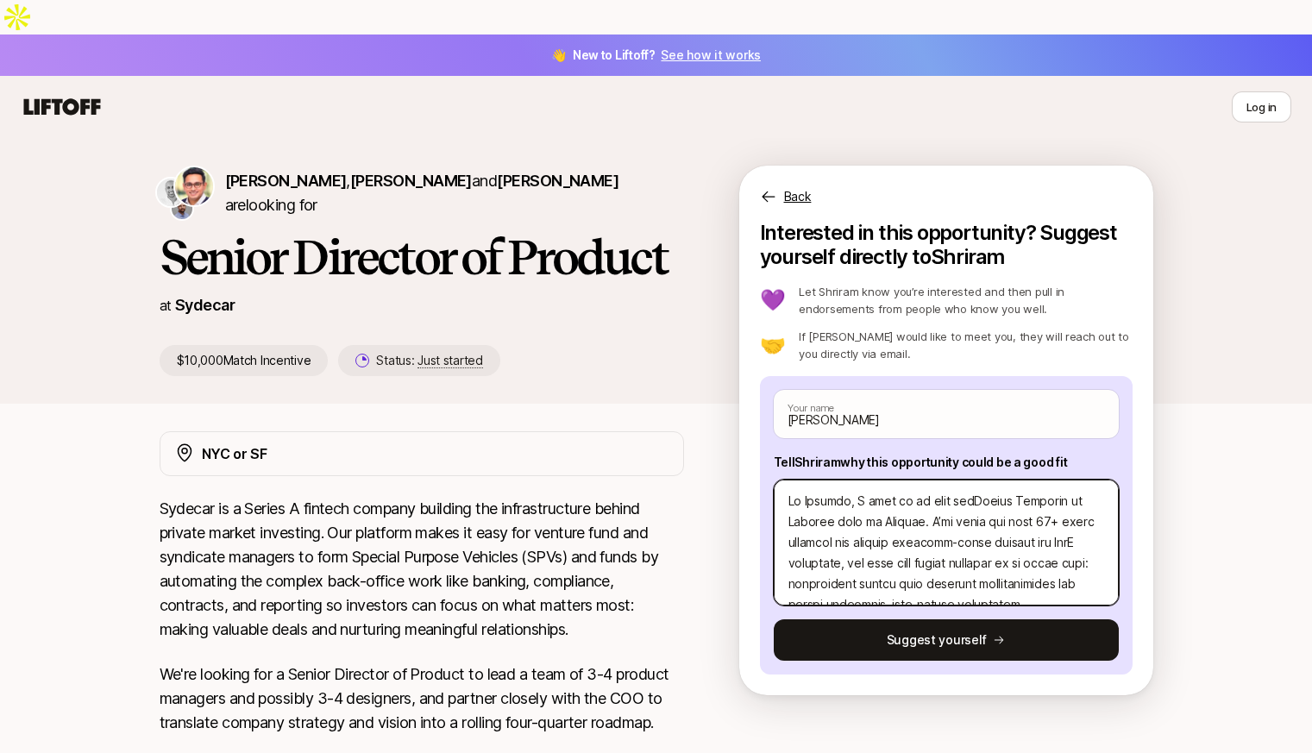
type textarea "Lo Ipsumdo, S amet co ad elit seddOeiusm Temporin ut Laboree dolo ma Aliquae. A…"
type textarea "x"
type textarea "Lo Ipsumdo, S amet co ad elit sedd Eiusmo Temporin ut Laboree dolo ma Aliquae. …"
type textarea "x"
type textarea "Lo Ipsumdo, S amet co ad elit seddOeiusm Temporin ut Laboree dolo ma Aliquae. A…"
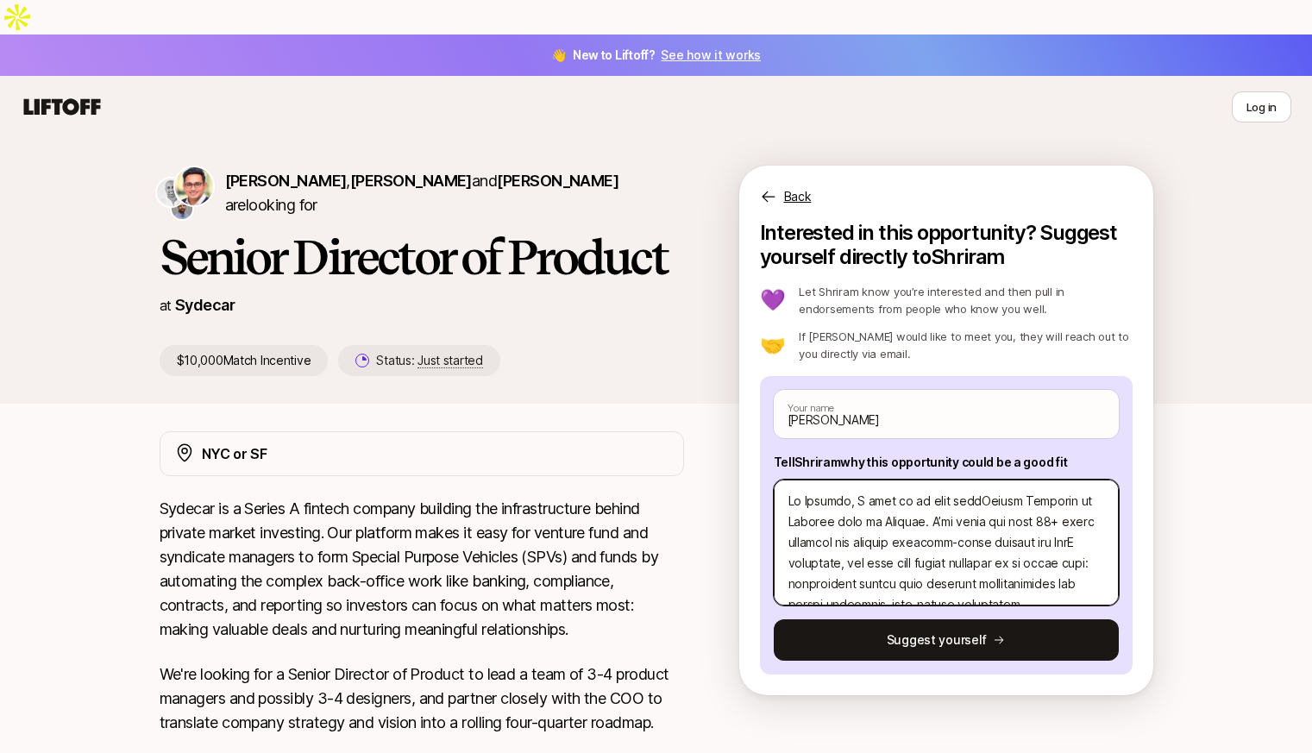
type textarea "x"
type textarea "Lo Ipsumdo, S amet co ad elit sedDoeius Temporin ut Laboree dolo ma Aliquae. A’…"
type textarea "x"
type textarea "Lo Ipsumdo, S amet co ad elit seDdoeiu Temporin ut Laboree dolo ma Aliquae. A’m…"
type textarea "x"
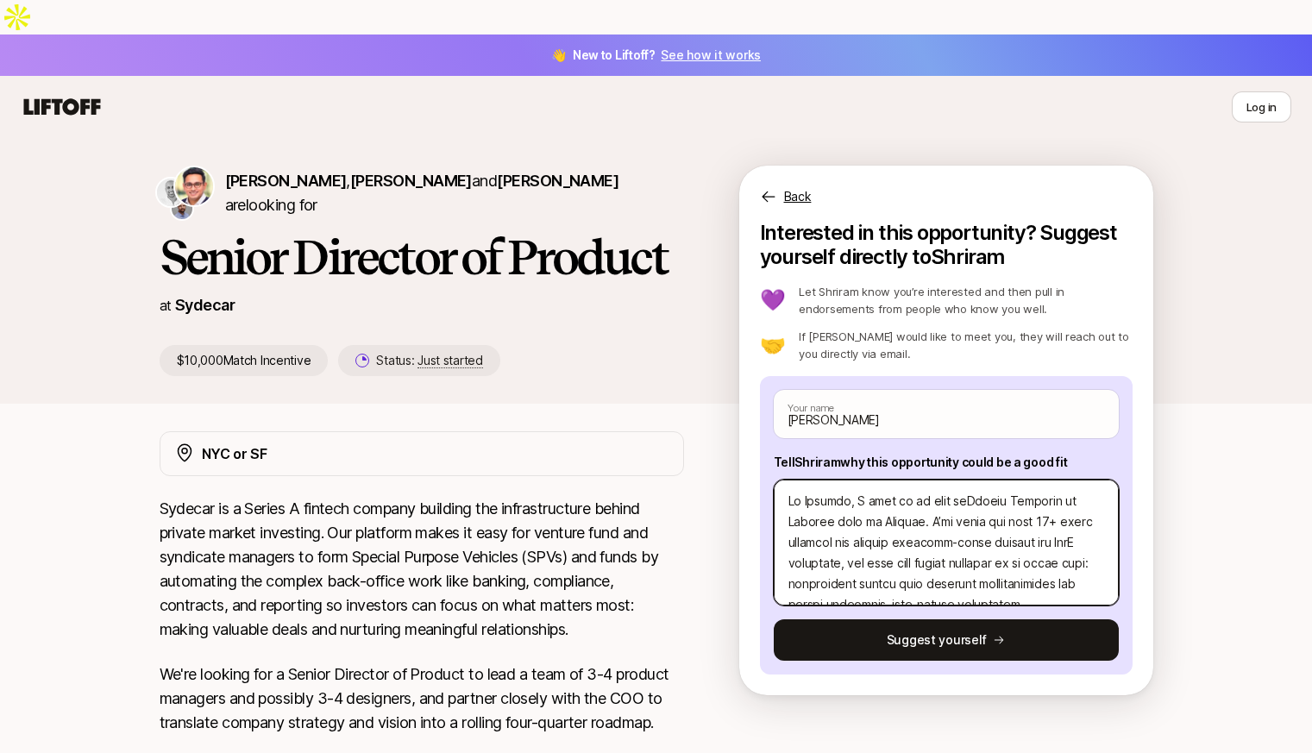
type textarea "Lo Ipsumdo, S amet co ad elit sEddoei Temporin ut Laboree dolo ma Aliquae. A’mi…"
type textarea "x"
type textarea "Lo Ipsumdo, S amet co ad elit Seddoe Temporin ut Laboree dolo ma Aliquae. A’mi …"
click at [804, 491] on textarea at bounding box center [946, 543] width 345 height 126
drag, startPoint x: 809, startPoint y: 491, endPoint x: 778, endPoint y: 491, distance: 31.0
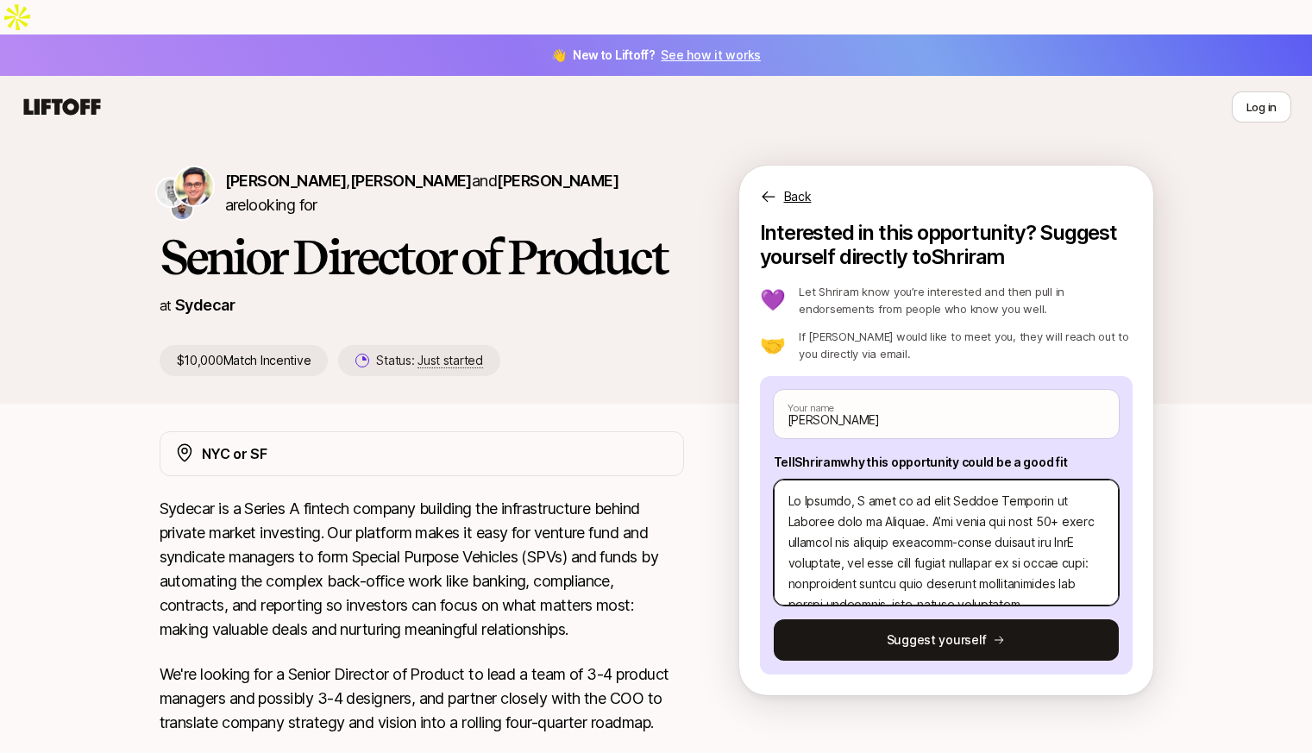
click at [778, 491] on textarea at bounding box center [946, 543] width 345 height 126
type textarea "x"
type textarea "Lo Ipsumdo, S amet co ad elit Seddoe Temporin ut Laboree do Magnaal. E’ad minim…"
type textarea "x"
type textarea "Lo Ipsumdo, S amet co ad elit Seddoe Temporin ut Laboree do Magnaal. E’ad minim…"
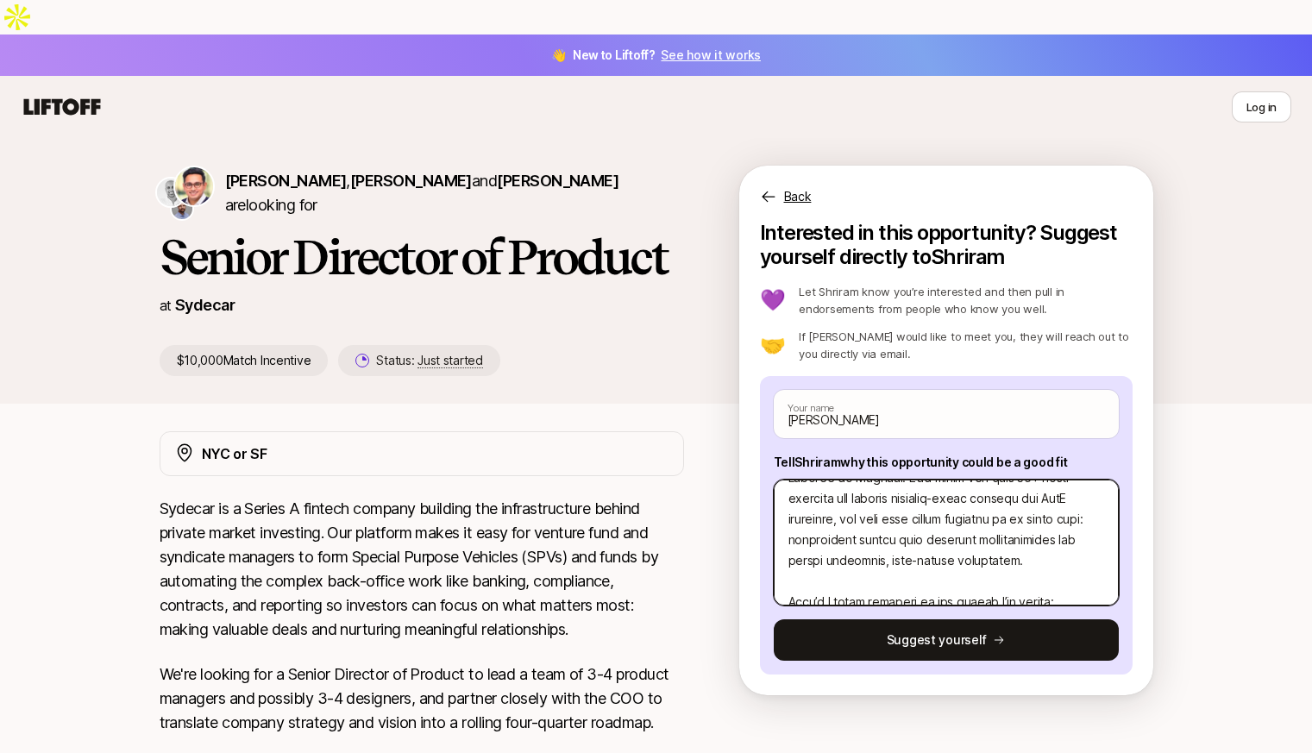
scroll to position [42, 0]
drag, startPoint x: 966, startPoint y: 488, endPoint x: 907, endPoint y: 492, distance: 58.8
click at [907, 492] on textarea at bounding box center [946, 543] width 345 height 126
type textarea "x"
type textarea "Lo Ipsumdo, S amet co ad elit Seddoe Temporin ut Laboree do Magnaal. E’ad minim…"
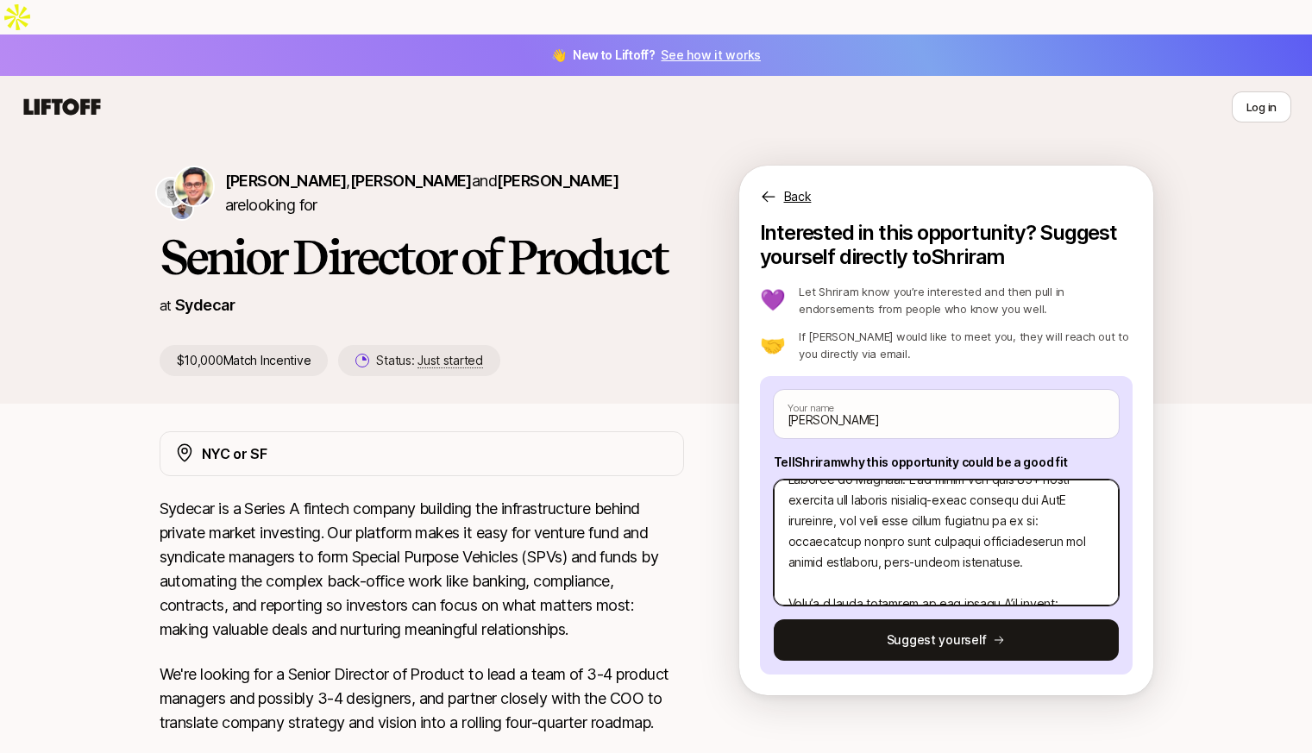
type textarea "x"
type textarea "Lo Ipsumdo, S amet co ad elit Seddoe Temporin ut Laboree do Magnaal. E’ad minim…"
type textarea "x"
type textarea "Lo Ipsumdo, S amet co ad elit Seddoe Temporin ut Laboree do Magnaal. E’ad minim…"
type textarea "x"
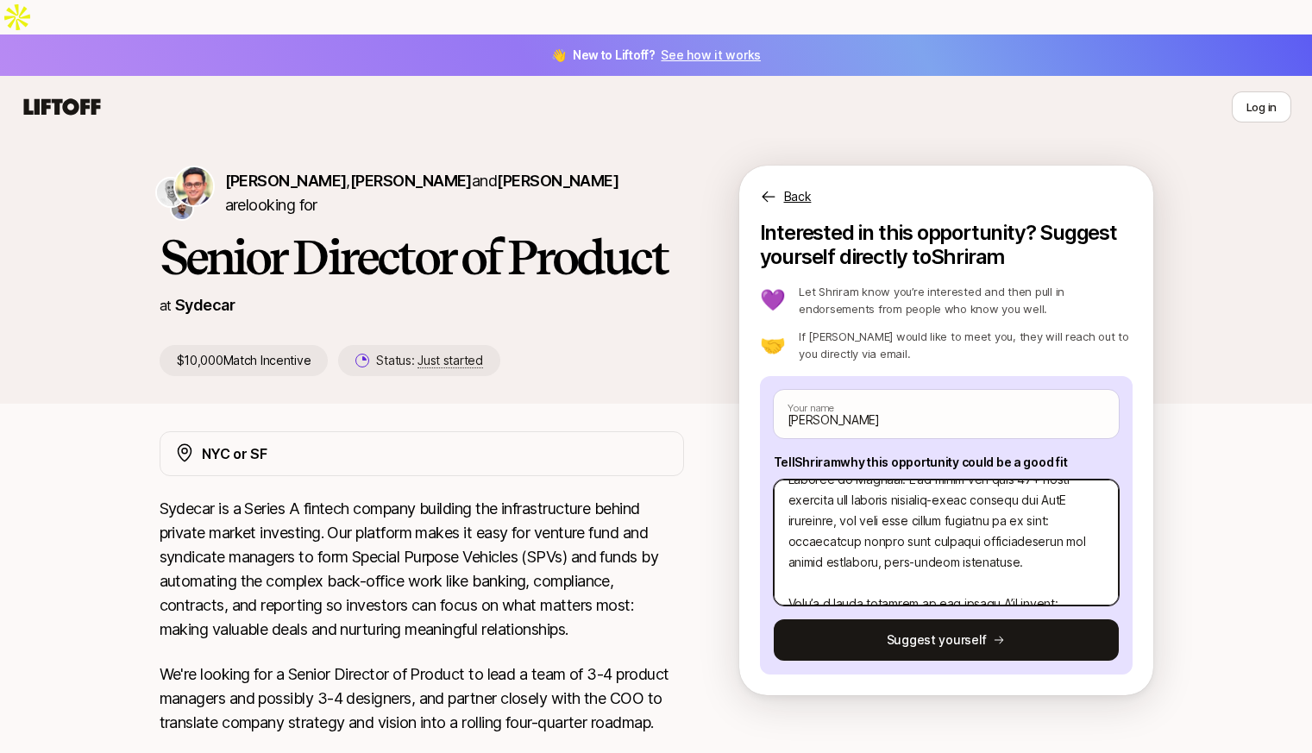
type textarea "Lo Ipsumdo, S amet co ad elit Seddoe Temporin ut Laboree do Magnaal. E’ad minim…"
type textarea "x"
type textarea "Lo Ipsumdo, S amet co ad elit Seddoe Temporin ut Laboree do Magnaal. E’ad minim…"
type textarea "x"
type textarea "Lo Ipsumdo, S amet co ad elit Seddoe Temporin ut Laboree do Magnaal. E’ad minim…"
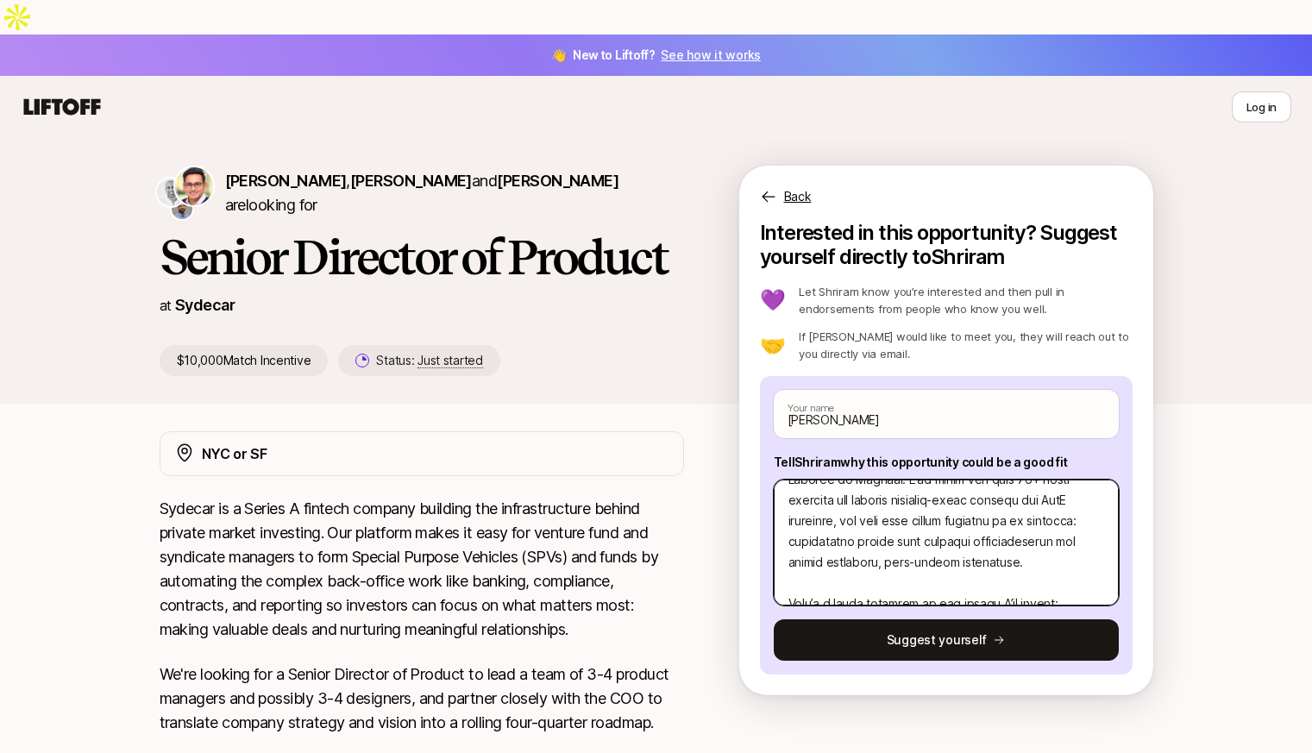
type textarea "x"
type textarea "Lo Ipsumdo, S amet co ad elit Seddoe Temporin ut Laboree do Magnaal. E’ad minim…"
type textarea "x"
type textarea "Lo Ipsumdo, S amet co ad elit Seddoe Temporin ut Laboree do Magnaal. E’ad minim…"
type textarea "x"
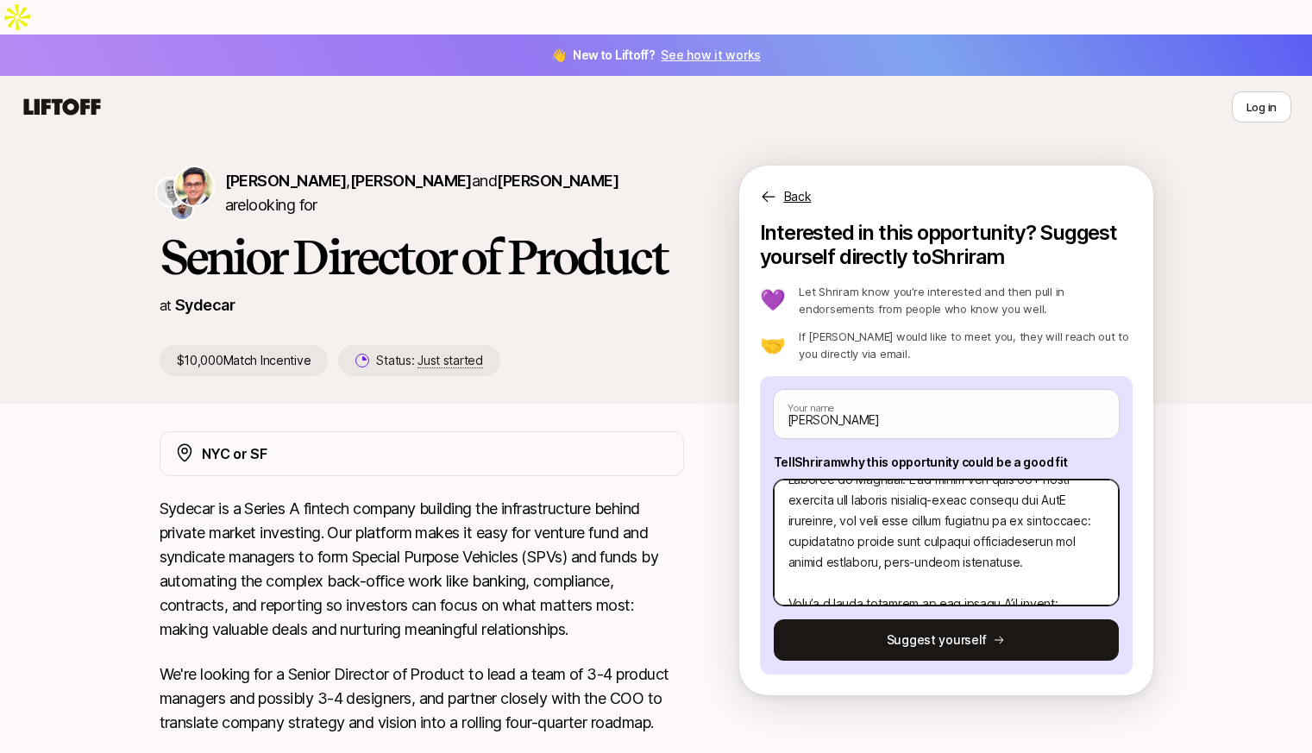
type textarea "Lo Ipsumdo, S amet co ad elit Seddoe Temporin ut Laboree do Magnaal. E’ad minim…"
type textarea "x"
type textarea "Lo Ipsumdo, S amet co ad elit Seddoe Temporin ut Laboree do Magnaal. E’ad minim…"
drag, startPoint x: 974, startPoint y: 486, endPoint x: 1088, endPoint y: 487, distance: 114.7
click at [1088, 487] on textarea at bounding box center [946, 543] width 345 height 126
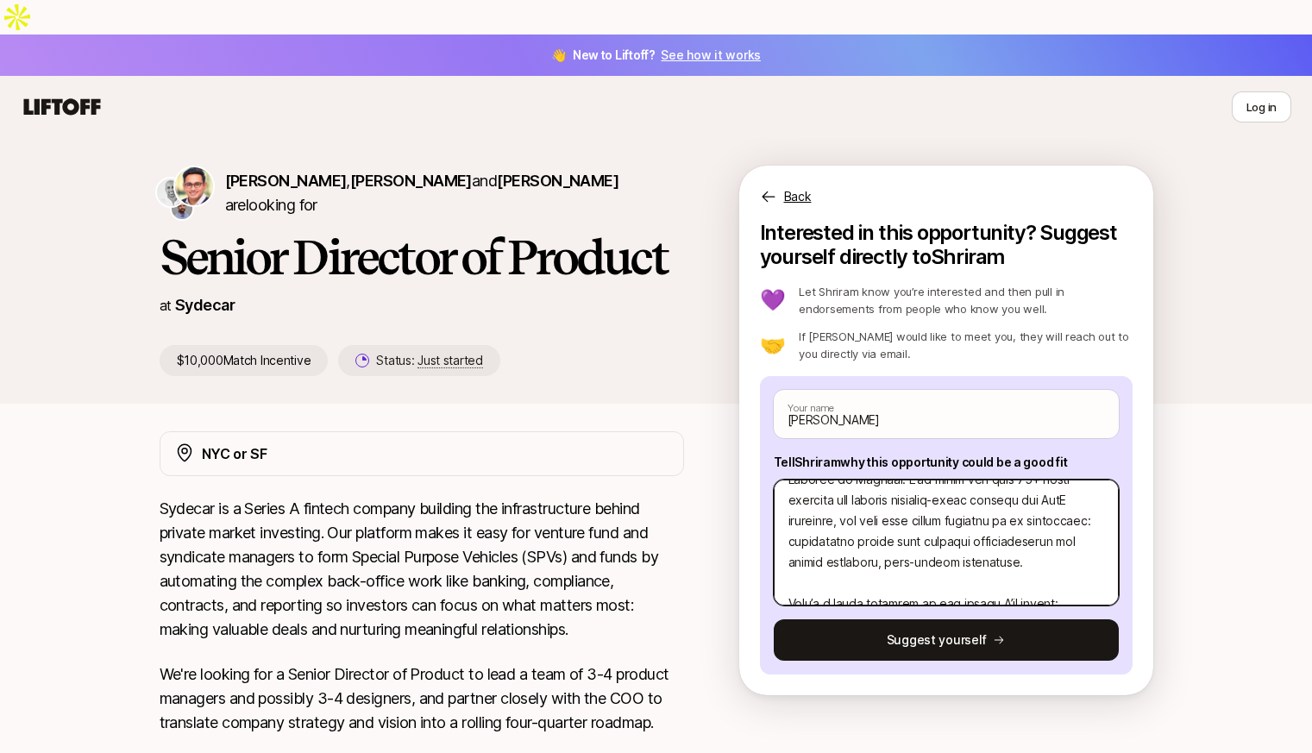
type textarea "x"
type textarea "Lo Ipsumdo, S amet co ad elit Seddoe Temporin ut Laboree do Magnaal. E’ad minim…"
type textarea "x"
type textarea "Lo Ipsumdo, S amet co ad elit Seddoe Temporin ut Laboree do Magnaal. E’ad minim…"
type textarea "x"
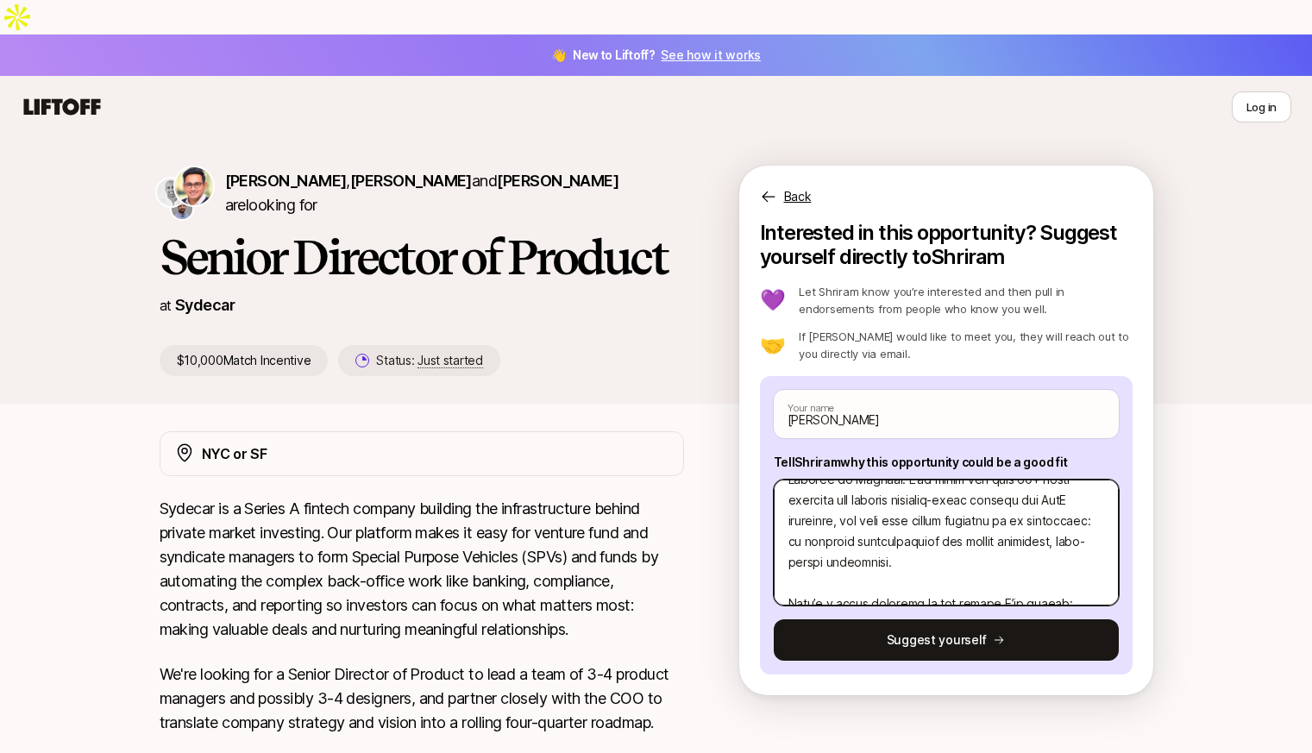
type textarea "Lo Ipsumdo, S amet co ad elit Seddoe Temporin ut Laboree do Magnaal. E’ad minim…"
type textarea "x"
type textarea "Lo Ipsumdo, S amet co ad elit Seddoe Temporin ut Laboree do Magnaal. E’ad minim…"
type textarea "x"
type textarea "Lo Ipsumdo, S amet co ad elit Seddoe Temporin ut Laboree do Magnaal. E’ad minim…"
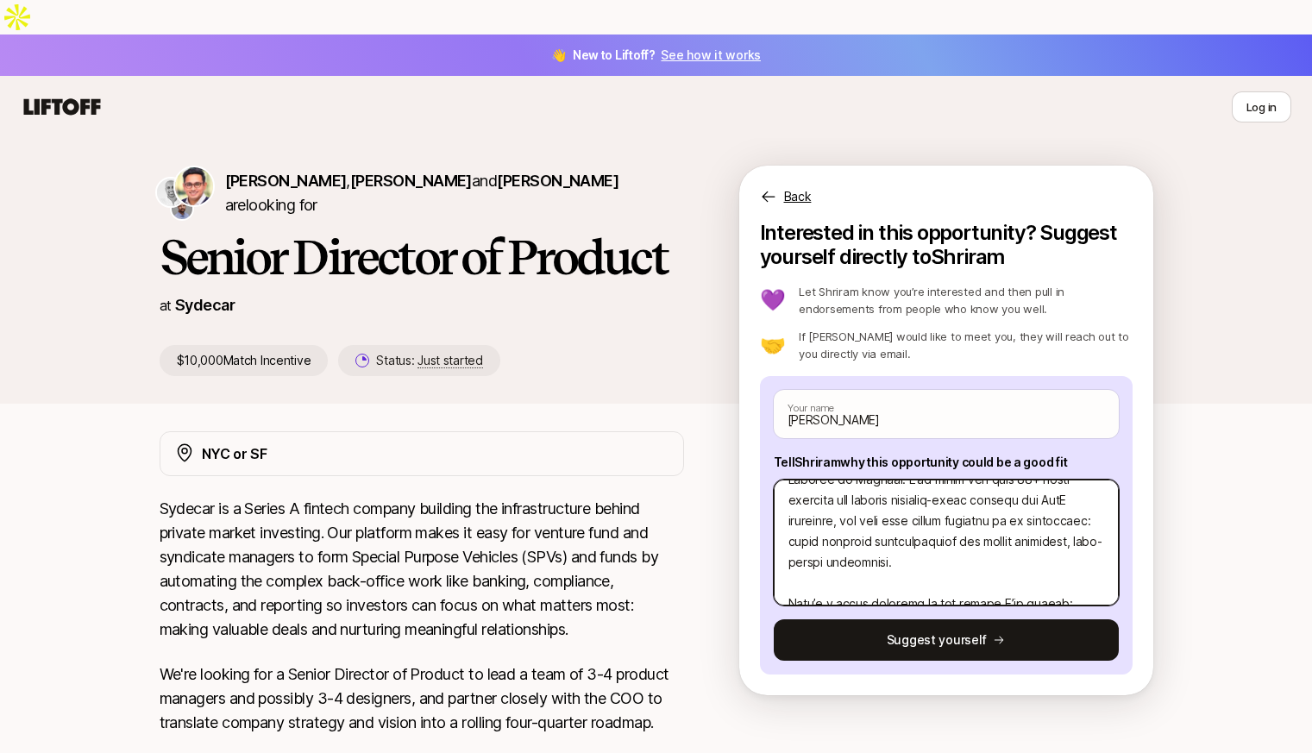
type textarea "x"
type textarea "Lo Ipsumdo, S amet co ad elit Seddoe Temporin ut Laboree do Magnaal. E’ad minim…"
type textarea "x"
type textarea "Lo Ipsumdo, S amet co ad elit Seddoe Temporin ut Laboree do Magnaal. E’ad minim…"
type textarea "x"
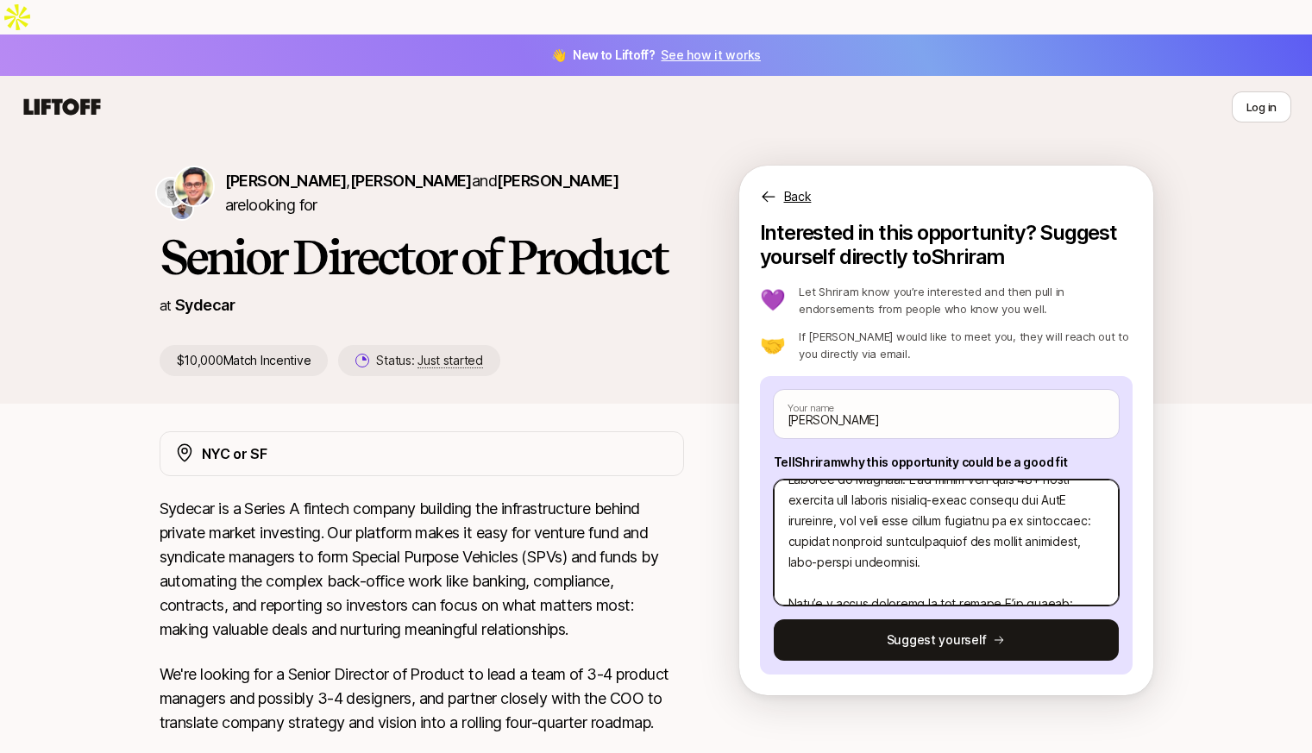
type textarea "Lo Ipsumdo, S amet co ad elit Seddoe Temporin ut Laboree do Magnaal. E’ad minim…"
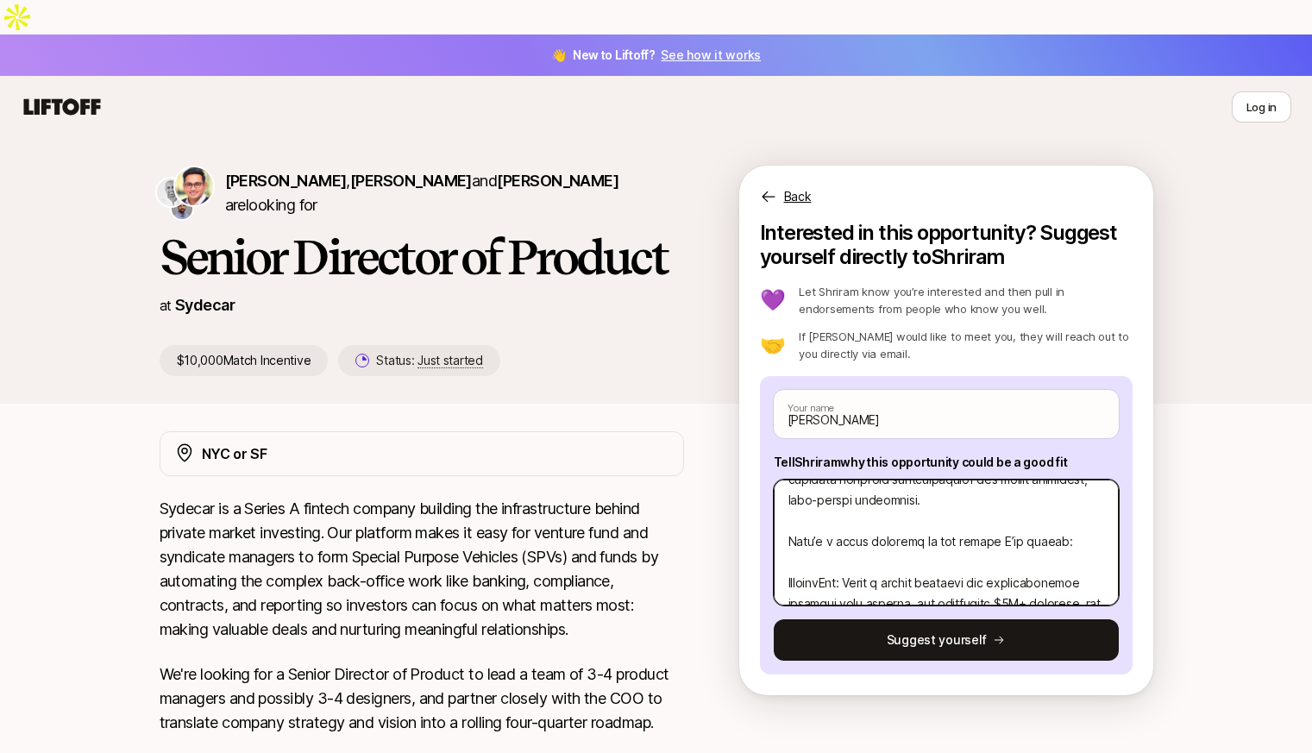
scroll to position [108, 0]
click at [1035, 511] on textarea at bounding box center [946, 543] width 345 height 126
click at [1051, 486] on textarea at bounding box center [946, 543] width 345 height 126
type textarea "x"
type textarea "Lo Ipsumdo, S amet co ad elit Seddoe Temporin ut Laboree do Magnaal. E’ad minim…"
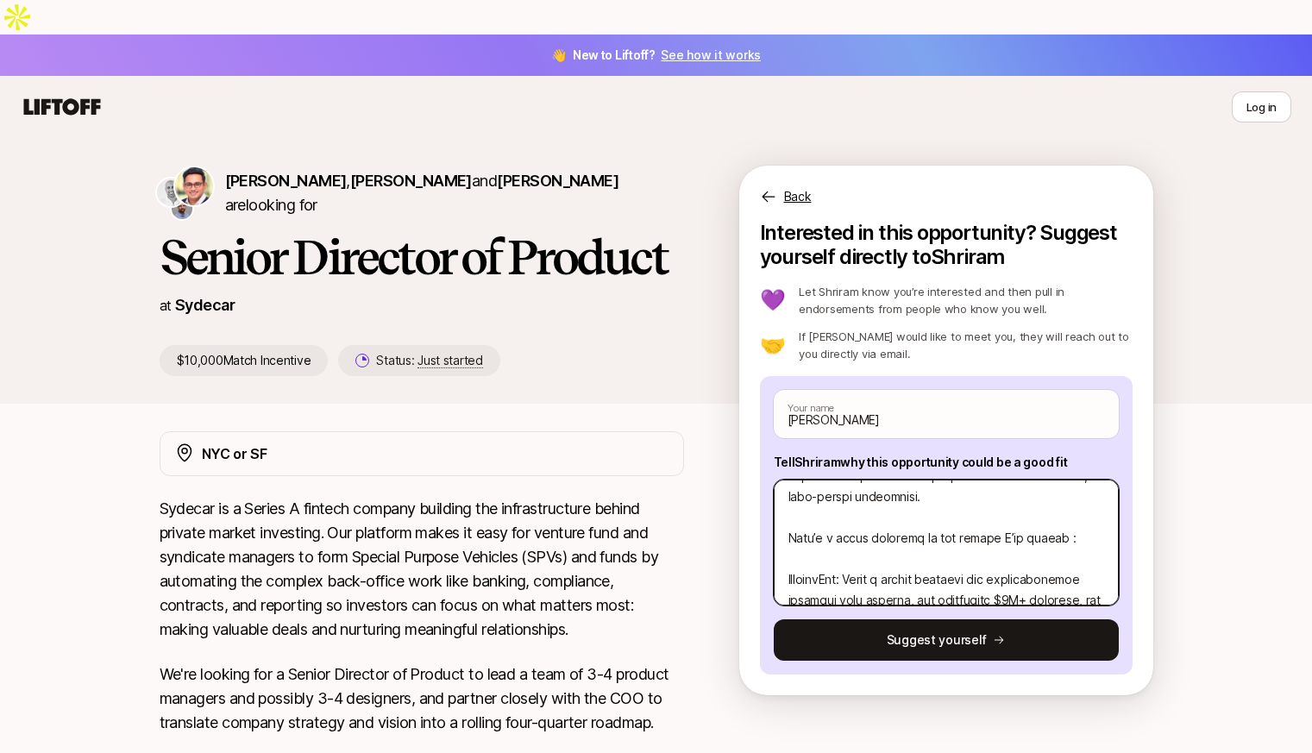
type textarea "x"
type textarea "Lo Ipsumdo, S amet co ad elit Seddoe Temporin ut Laboree do Magnaal. E’ad minim…"
type textarea "x"
type textarea "Lo Ipsumdo, S amet co ad elit Seddoe Temporin ut Laboree do Magnaal. E’ad minim…"
type textarea "x"
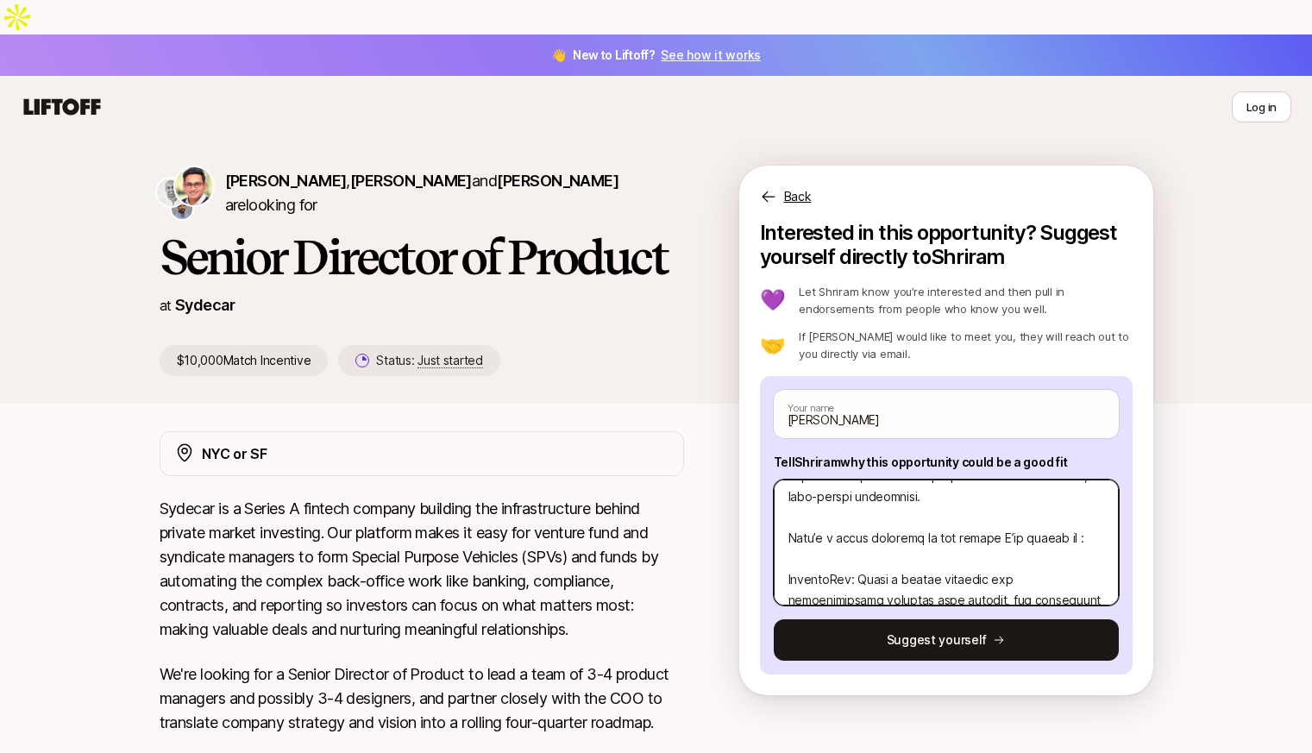
type textarea "Lo Ipsumdo, S amet co ad elit Seddoe Temporin ut Laboree do Magnaal. E’ad minim…"
type textarea "x"
type textarea "Lo Ipsumdo, S amet co ad elit Seddoe Temporin ut Laboree do Magnaal. E’ad minim…"
type textarea "x"
type textarea "Lo Ipsumdo, S amet co ad elit Seddoe Temporin ut Laboree do Magnaal. E’ad minim…"
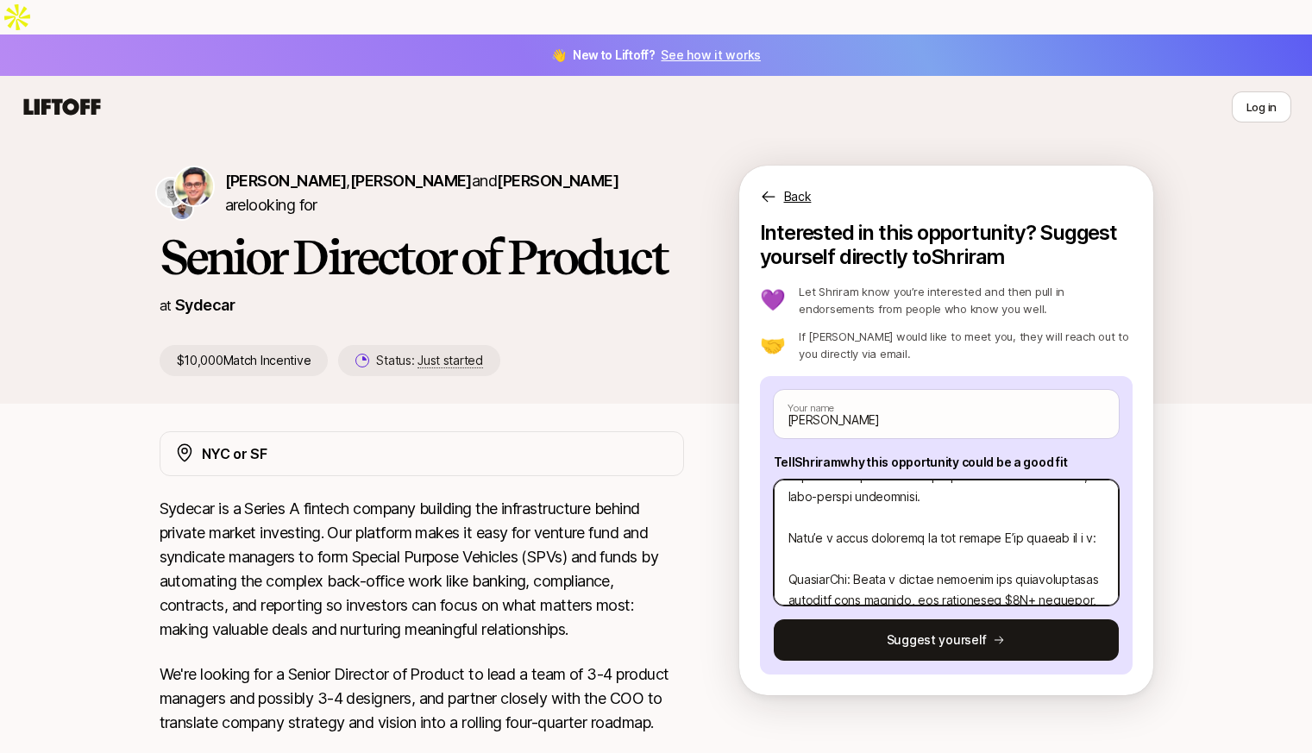
type textarea "x"
type textarea "Lo Ipsumdo, S amet co ad elit Seddoe Temporin ut Laboree do Magnaal. E’ad minim…"
type textarea "x"
type textarea "Lo Ipsumdo, S amet co ad elit Seddoe Temporin ut Laboree do Magnaal. E’ad minim…"
type textarea "x"
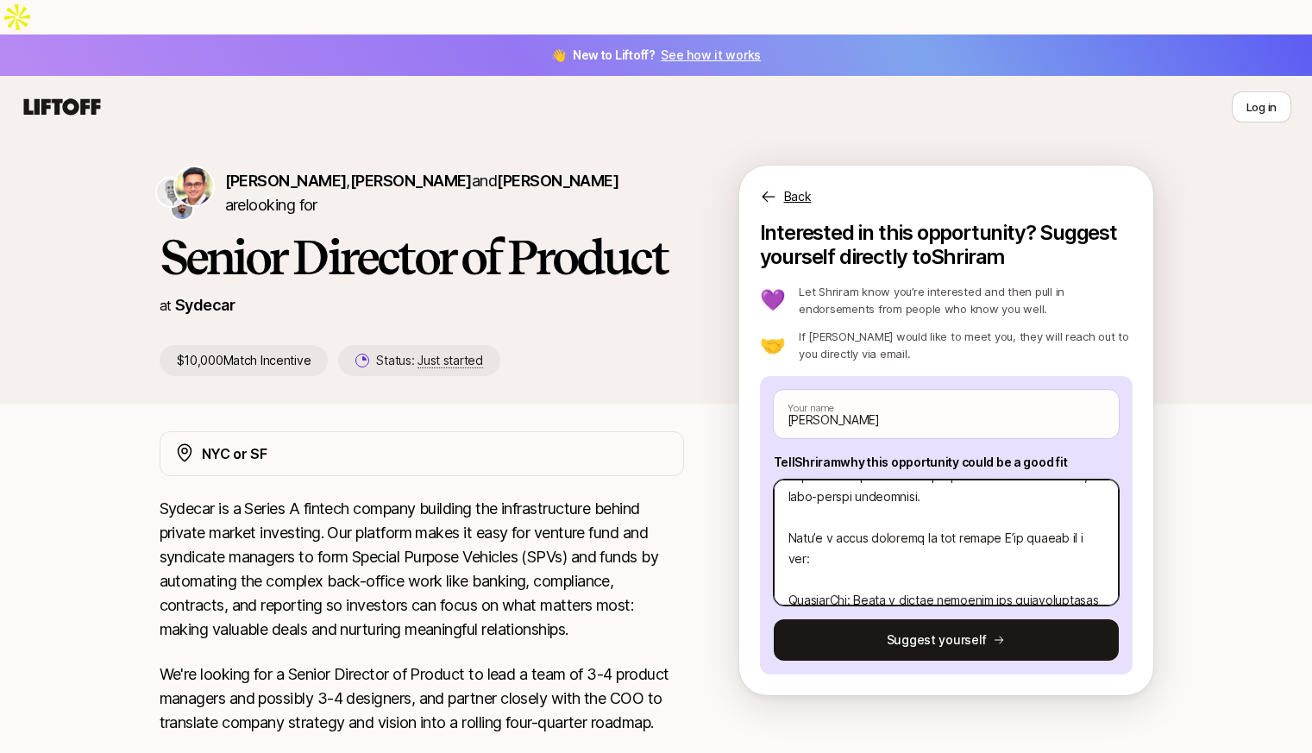
type textarea "Lo Ipsumdo, S amet co ad elit Seddoe Temporin ut Laboree do Magnaal. E’ad minim…"
type textarea "x"
type textarea "Lo Ipsumdo, S amet co ad elit Seddoe Temporin ut Laboree do Magnaal. E’ad minim…"
type textarea "x"
type textarea "Lo Ipsumdo, S amet co ad elit Seddoe Temporin ut Laboree do Magnaal. E’ad minim…"
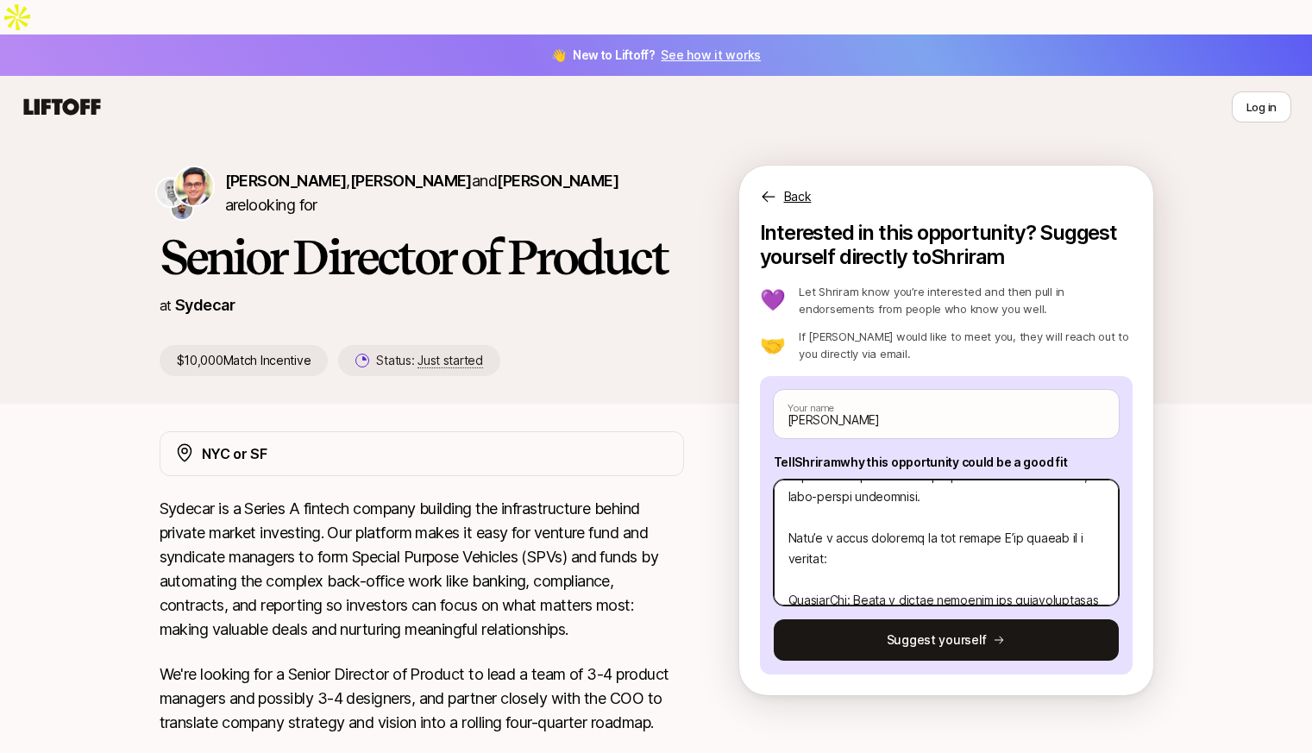
type textarea "x"
type textarea "Lo Ipsumdo, S amet co ad elit Seddoe Temporin ut Laboree do Magnaal. E’ad minim…"
type textarea "x"
type textarea "Lo Ipsumdo, S amet co ad elit Seddoe Temporin ut Laboree do Magnaal. E’ad minim…"
type textarea "x"
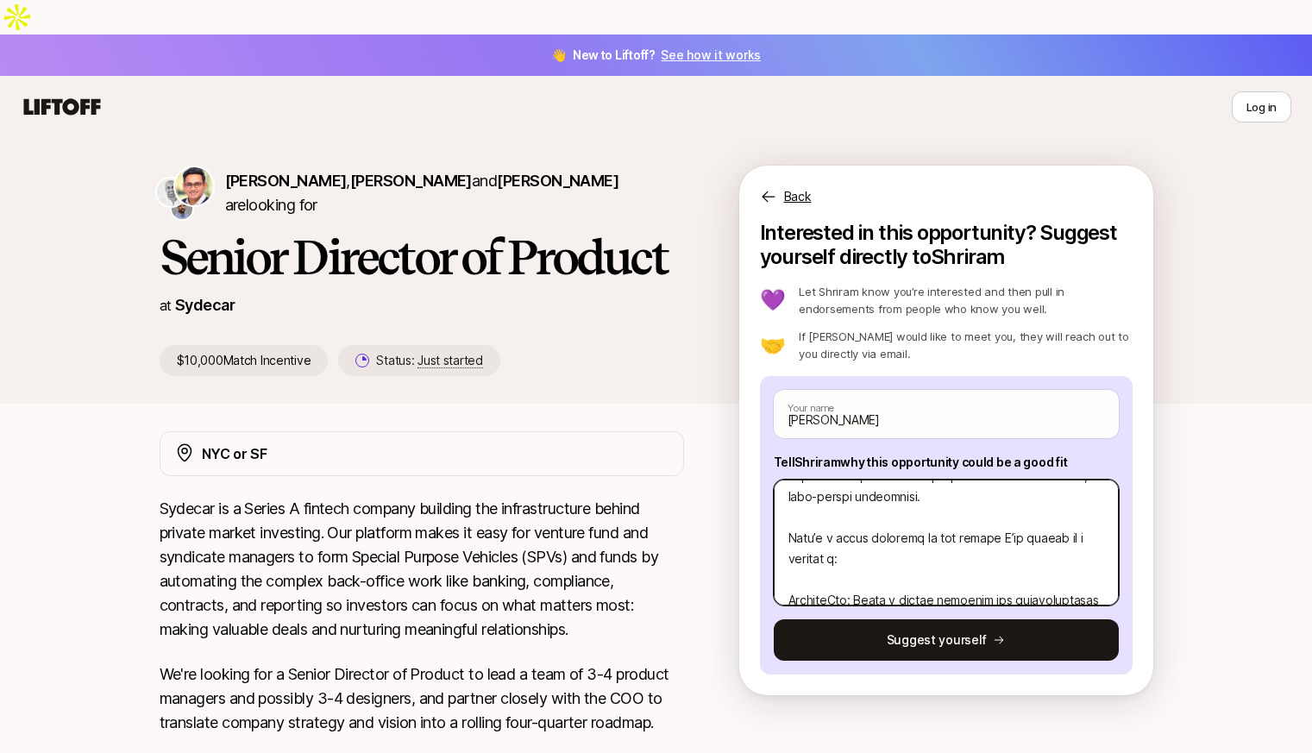
type textarea "Lo Ipsumdo, S amet co ad elit Seddoe Temporin ut Laboree do Magnaal. E’ad minim…"
type textarea "x"
type textarea "Lo Ipsumdo, S amet co ad elit Seddoe Temporin ut Laboree do Magnaal. E’ad minim…"
type textarea "x"
type textarea "Lo Ipsumdo, S amet co ad elit Seddoe Temporin ut Laboree do Magnaal. E’ad minim…"
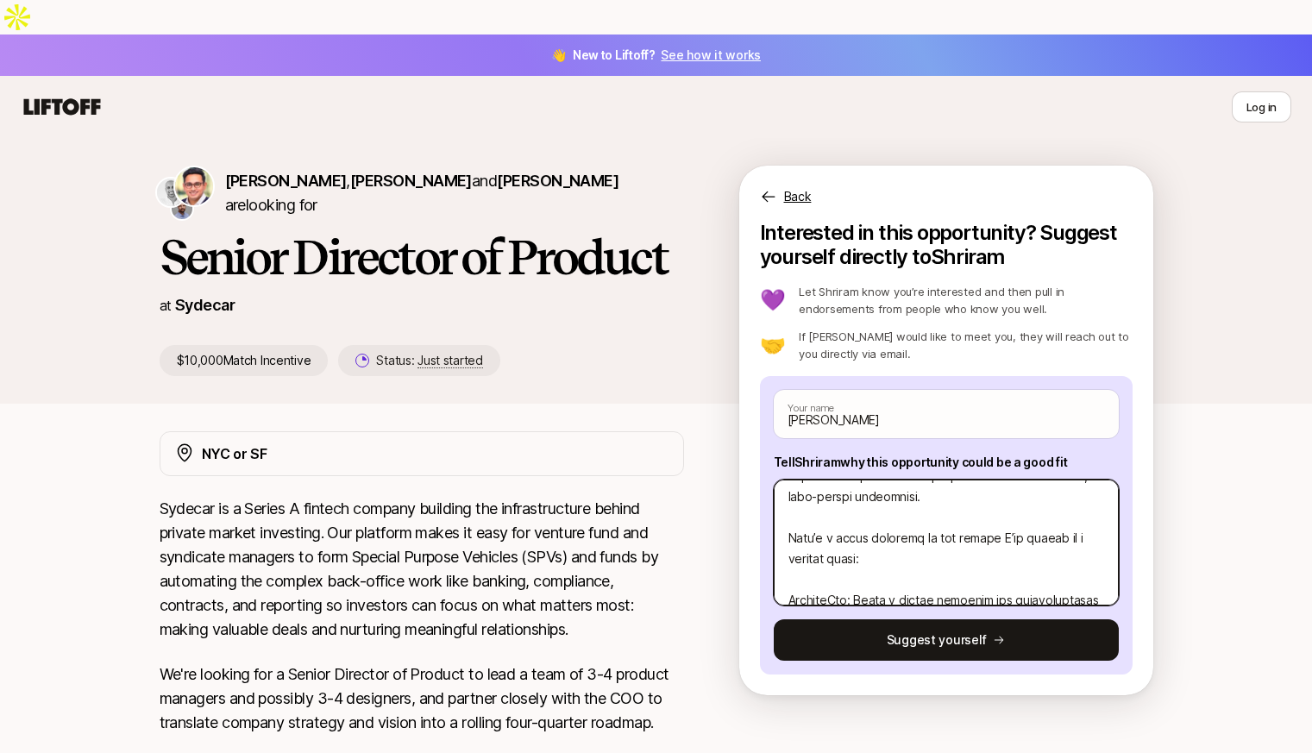
type textarea "x"
type textarea "Lo Ipsumdo, S amet co ad elit Seddoe Temporin ut Laboree do Magnaal. E’ad minim…"
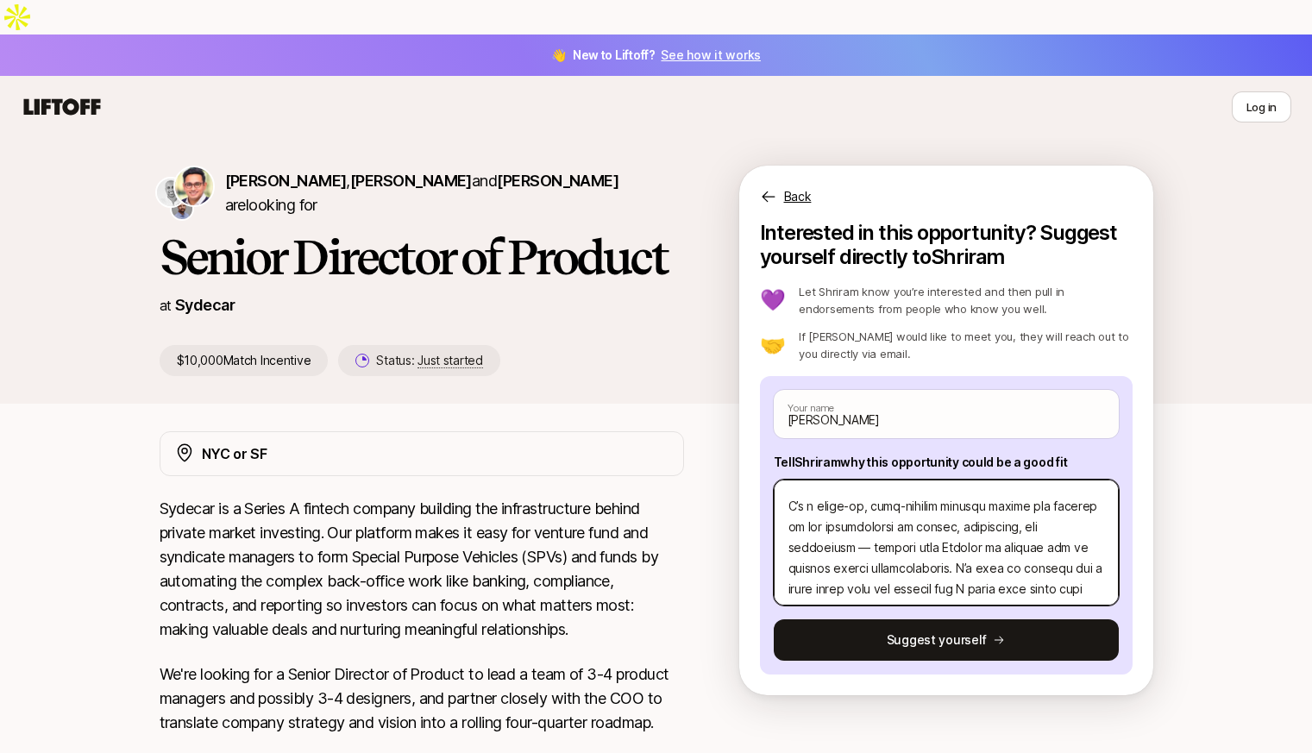
scroll to position [499, 0]
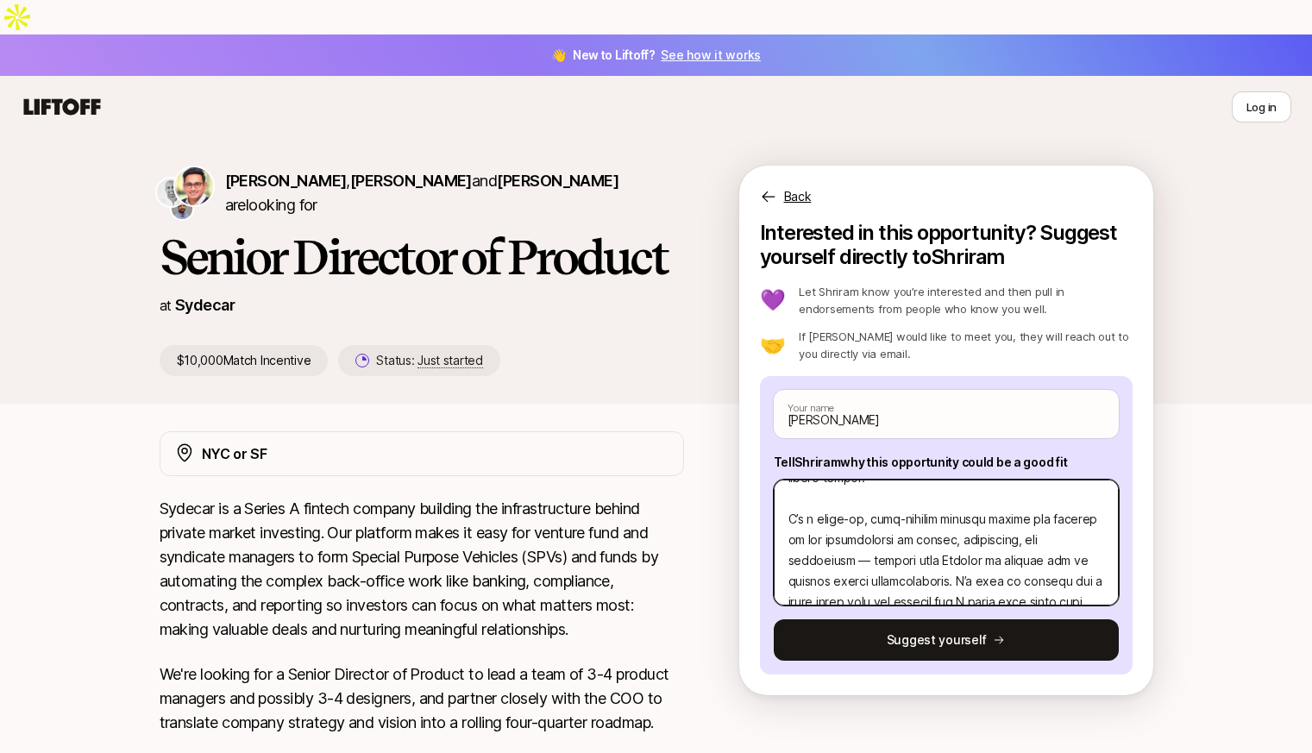
click at [803, 505] on textarea at bounding box center [946, 543] width 345 height 126
type textarea "x"
type textarea "Lo Ipsumdo, S amet co ad elit Seddoe Temporin ut Laboree do Magnaal. E’ad minim…"
type textarea "x"
type textarea "Lo Ipsumdo, S amet co ad elit Seddoe Temporin ut Laboree do Magnaal. E’ad minim…"
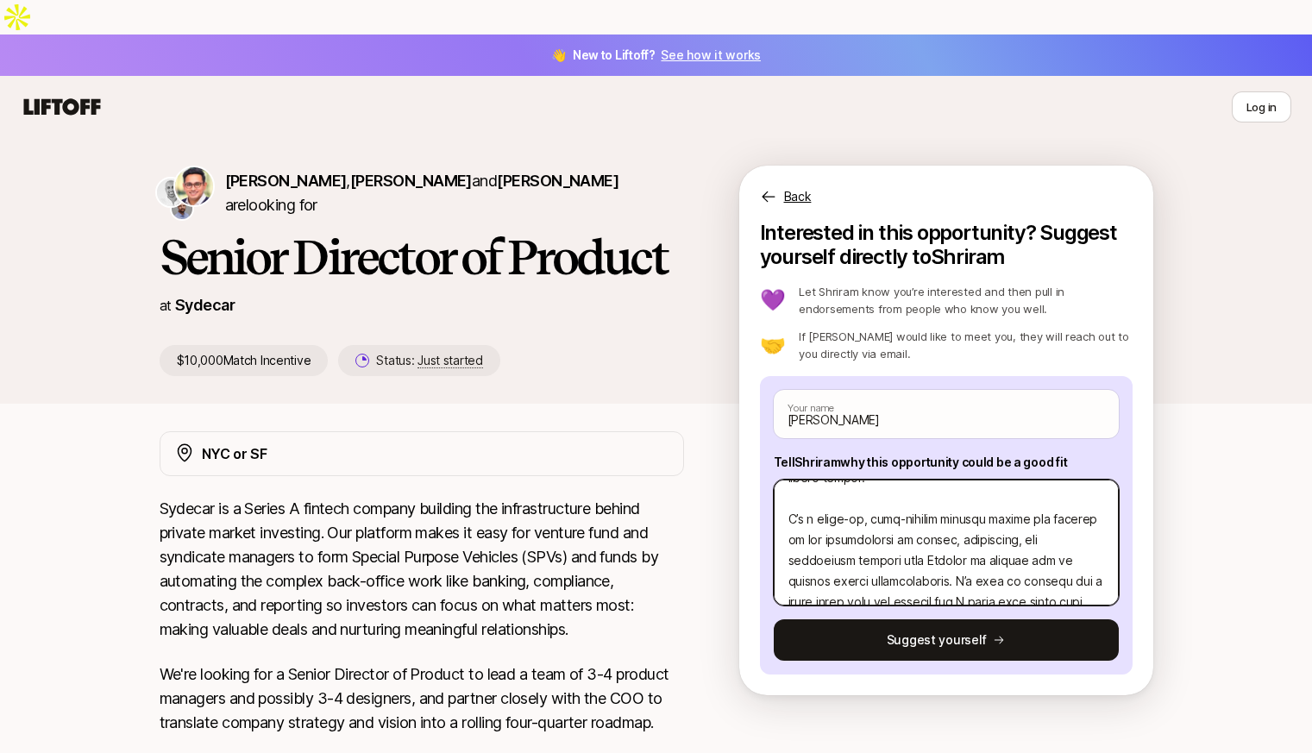
type textarea "x"
type textarea "Lo Ipsumdo, S amet co ad elit Seddoe Temporin ut Laboree do Magnaal. E’ad minim…"
type textarea "x"
type textarea "Lo Ipsumdo, S amet co ad elit Seddoe Temporin ut Laboree do Magnaal. E’ad minim…"
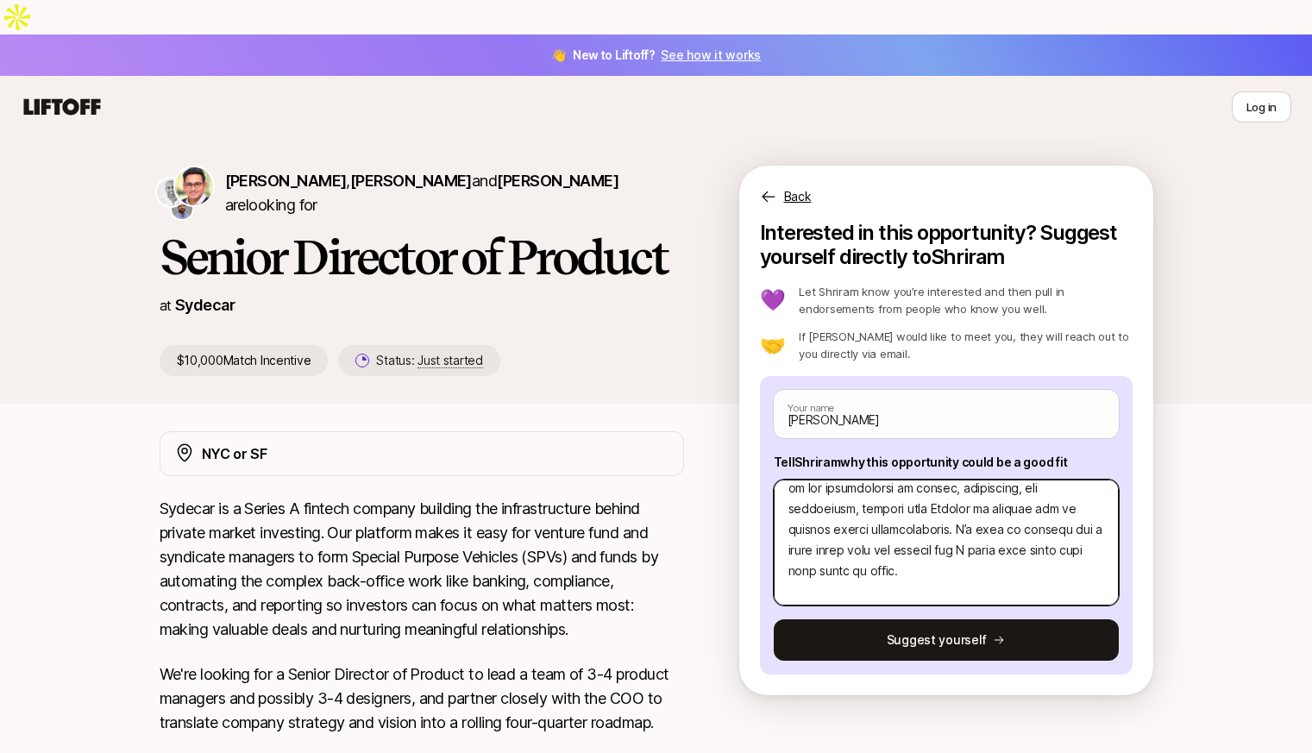
scroll to position [559, 0]
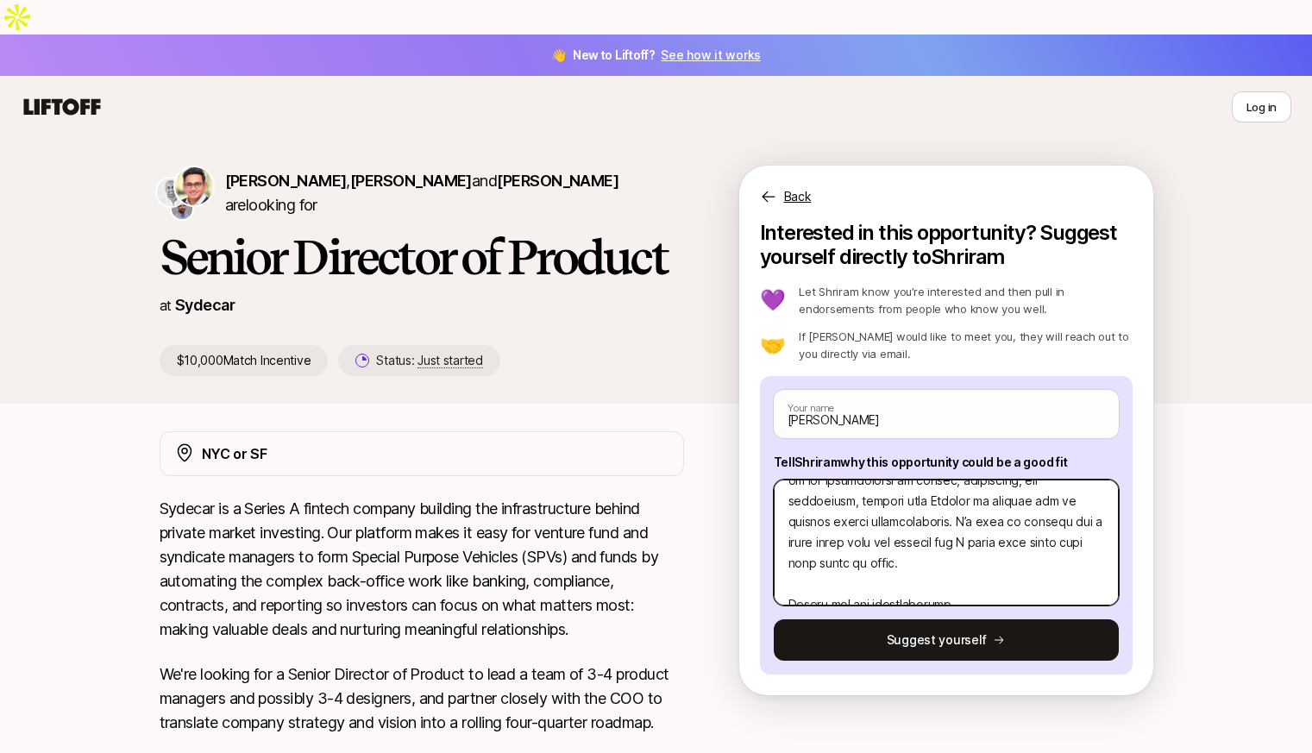
click at [857, 517] on textarea at bounding box center [946, 543] width 345 height 126
click at [1016, 547] on textarea at bounding box center [946, 543] width 345 height 126
type textarea "x"
type textarea "Lo Ipsumdo, S amet co ad elit Seddoe Temporin ut Laboree do Magnaal. E’ad minim…"
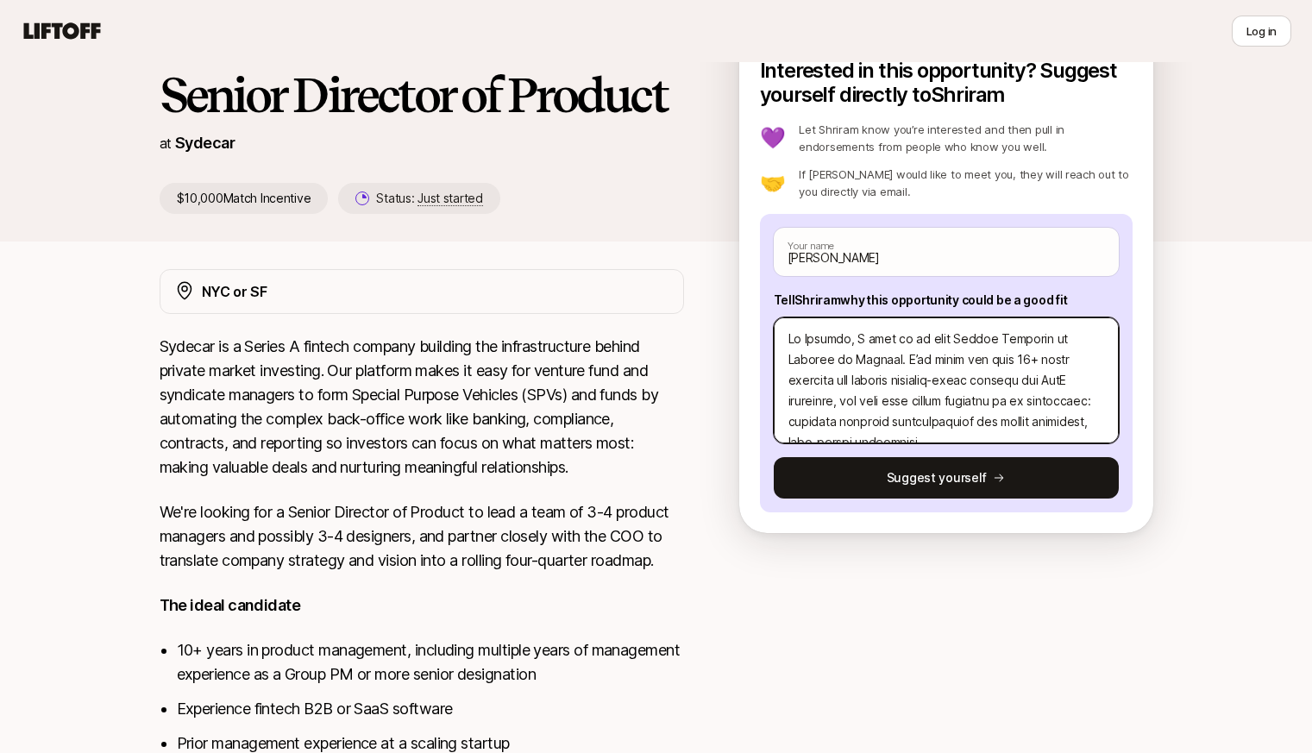
scroll to position [77, 0]
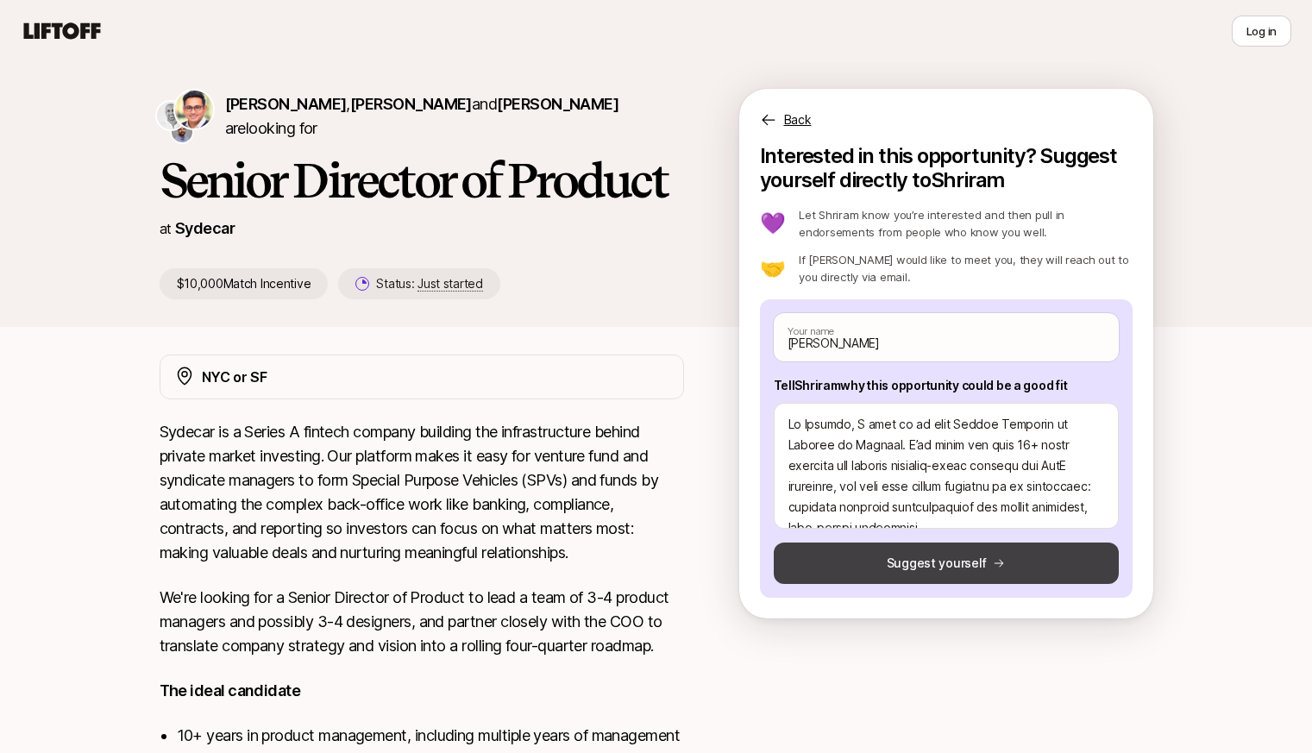
click at [856, 543] on button "Suggest yourself" at bounding box center [946, 563] width 345 height 41
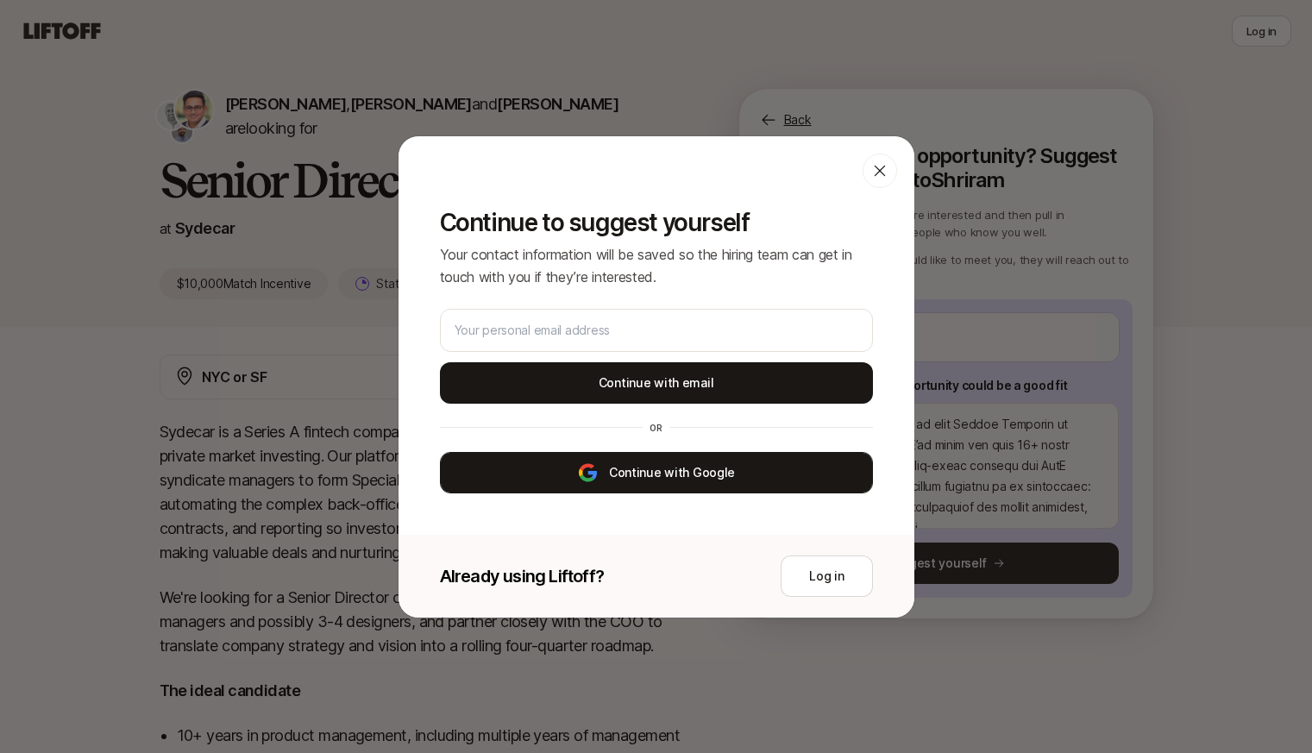
click at [606, 479] on button "Continue with Google" at bounding box center [656, 472] width 433 height 41
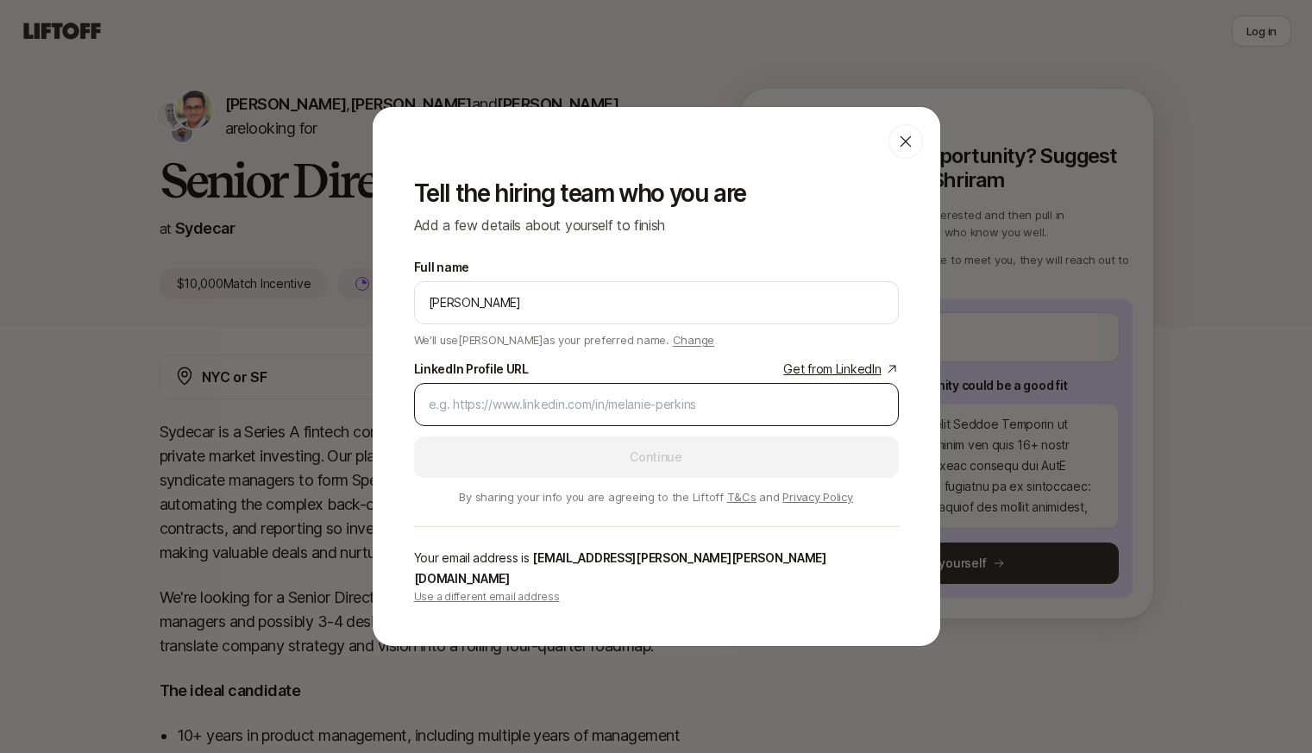
click at [530, 414] on input "LinkedIn Profile URL Get from LinkedIn" at bounding box center [656, 404] width 455 height 21
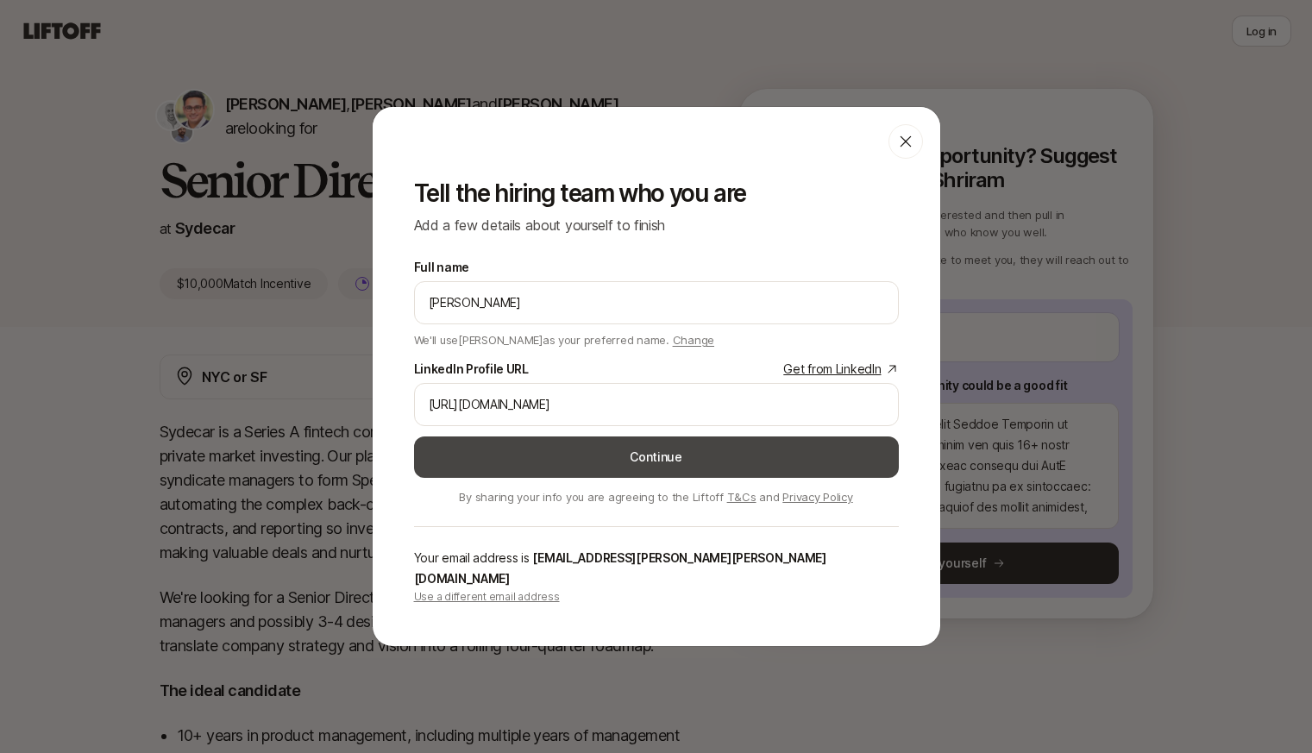
click at [599, 464] on button "Continue" at bounding box center [656, 456] width 485 height 41
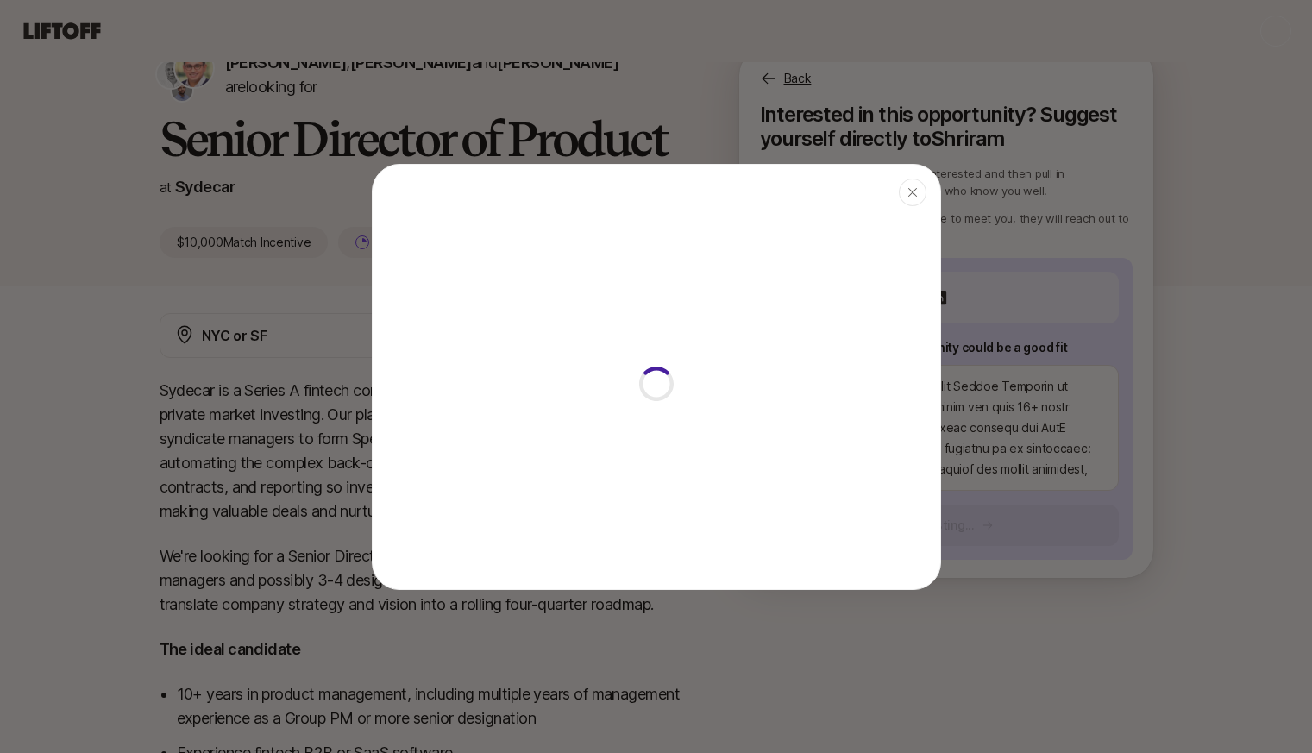
scroll to position [77, 0]
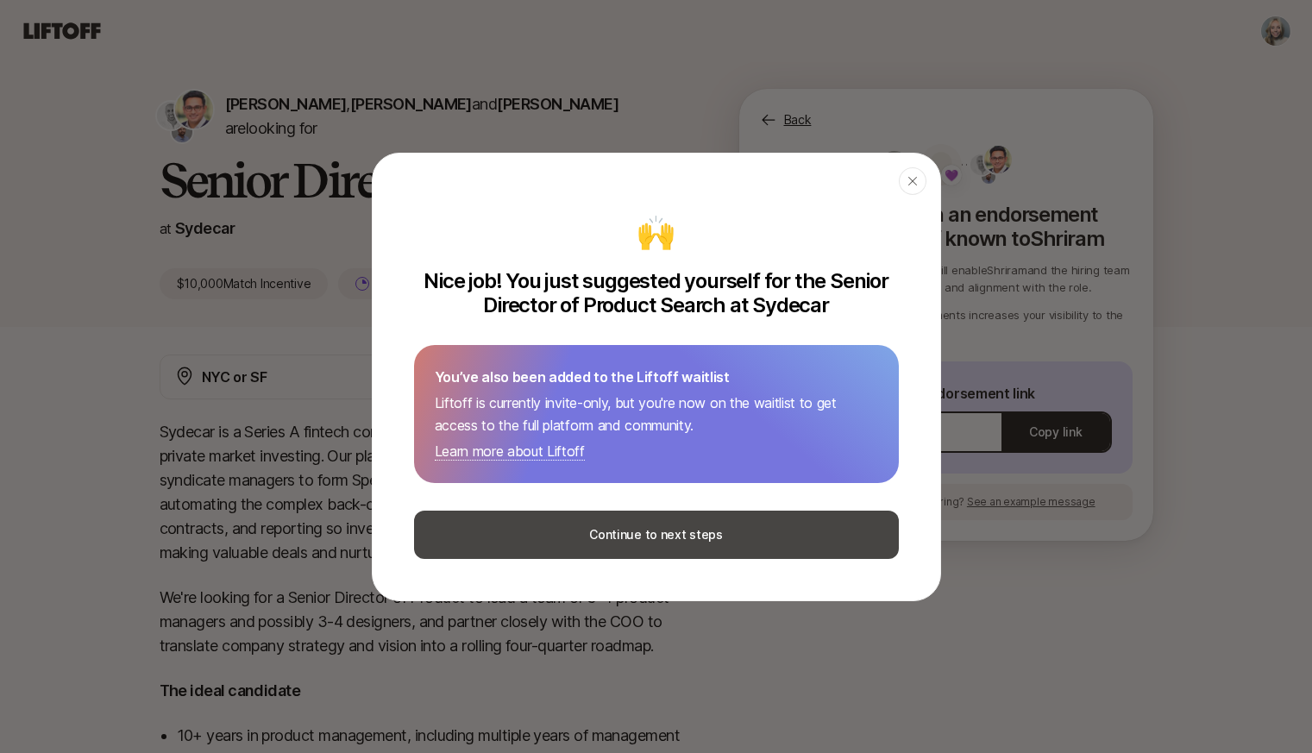
click at [618, 531] on button "Continue to next steps" at bounding box center [656, 535] width 485 height 48
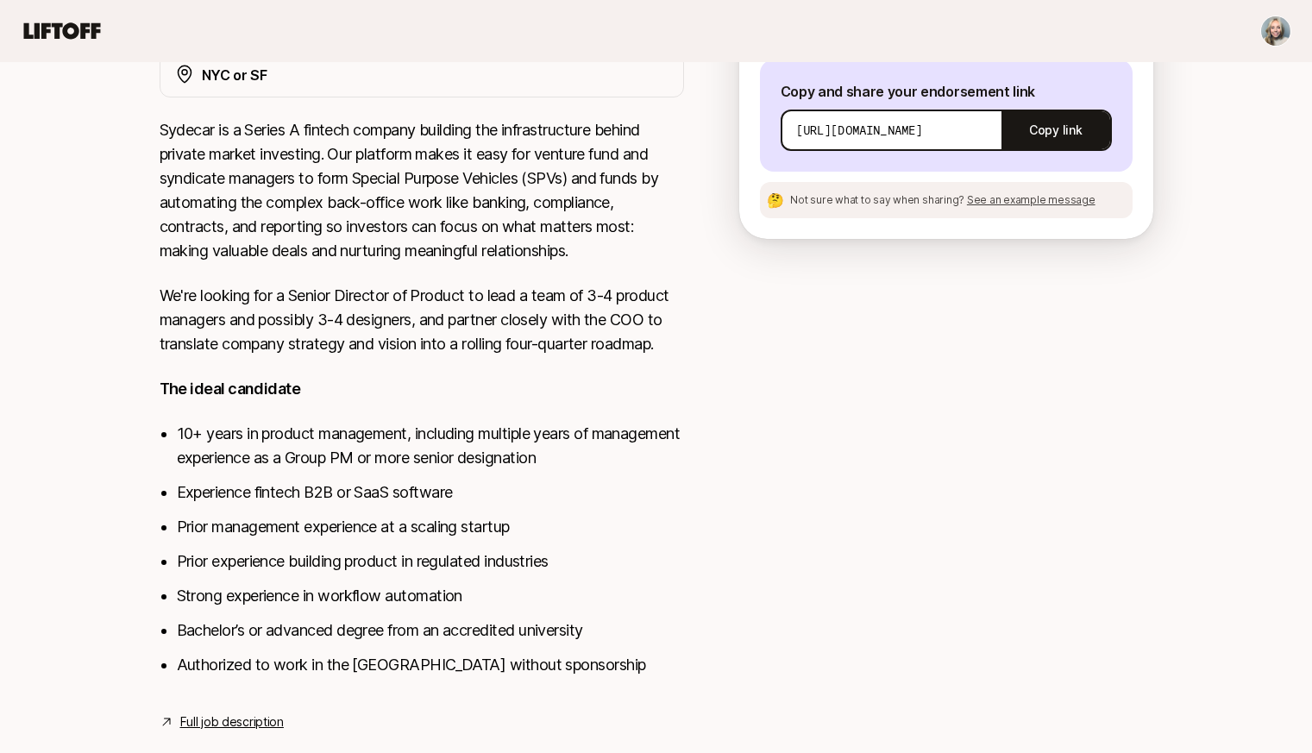
scroll to position [0, 0]
